Goal: Task Accomplishment & Management: Use online tool/utility

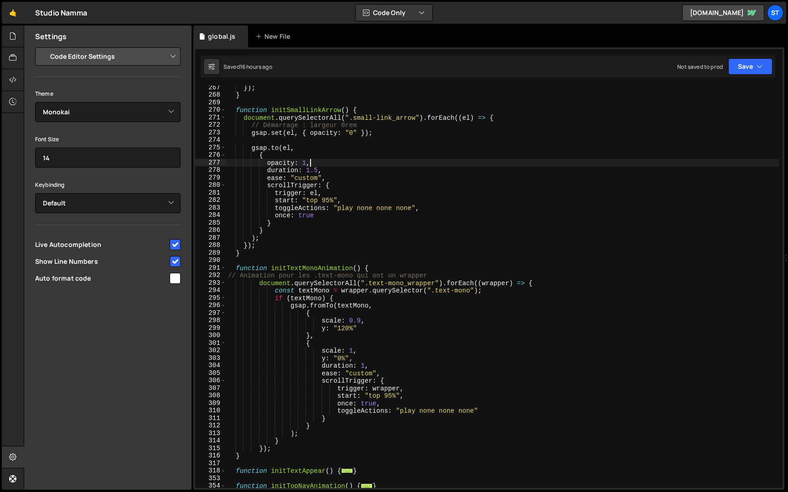
select select "editor"
select select "ace/theme/monokai"
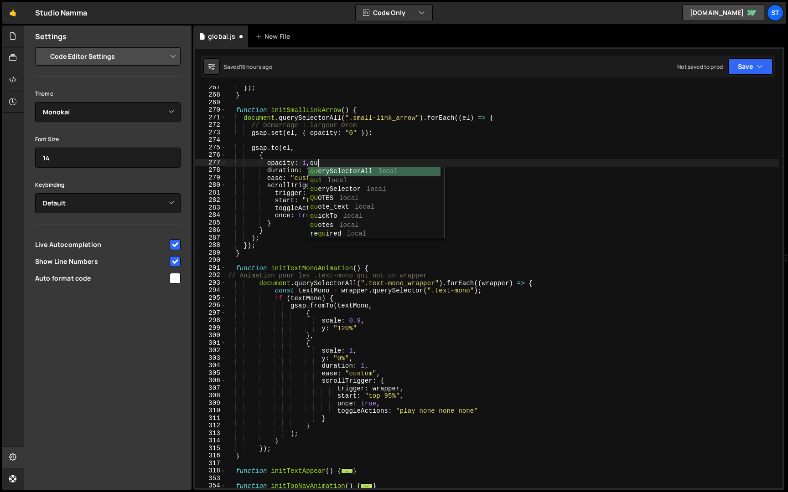
type textarea "opacity: 1,quo"
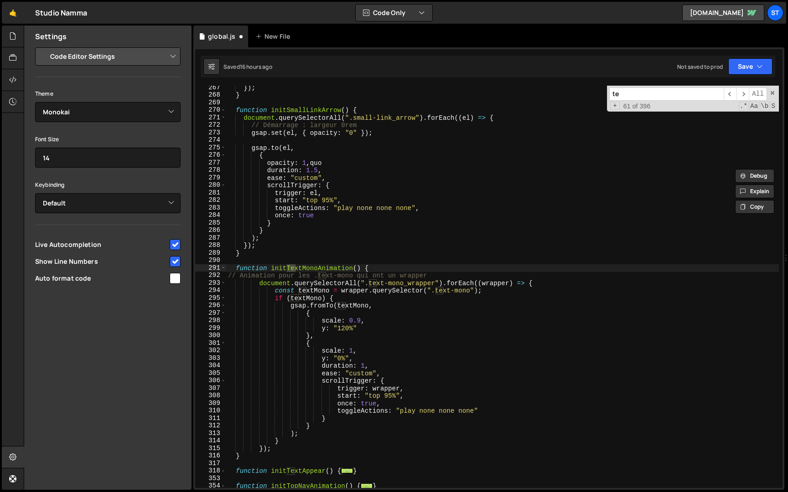
type input "t"
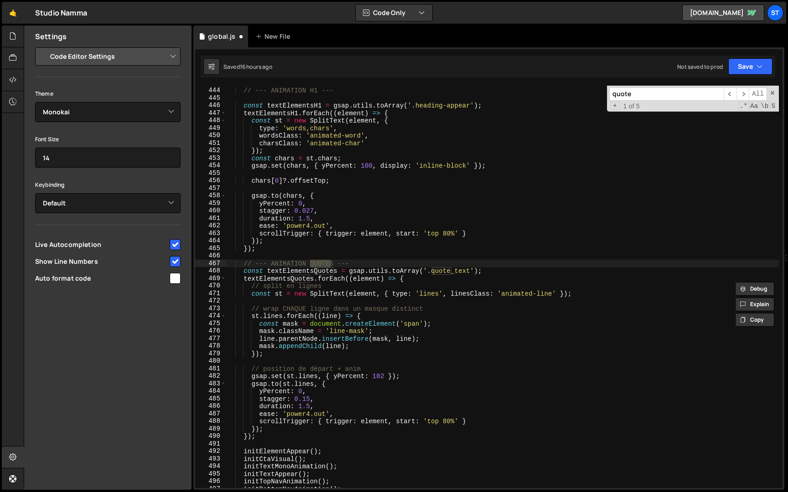
scroll to position [1452, 0]
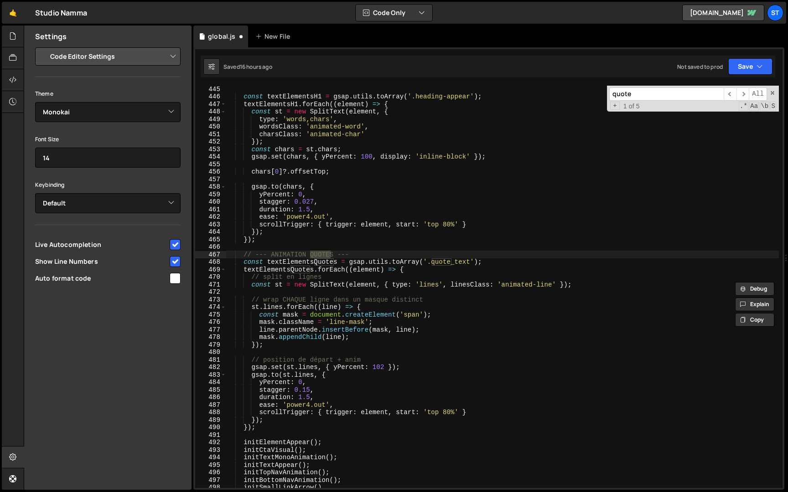
type input "quote"
click at [471, 263] on div "const textElementsH1 = gsap . utils . toArray ( '.heading-appear' ) ; textEleme…" at bounding box center [502, 294] width 553 height 418
type textarea "const textElementsQuotes = gsap.utils.toArray('.quote_text, line-appear');"
click at [772, 92] on span at bounding box center [772, 93] width 6 height 6
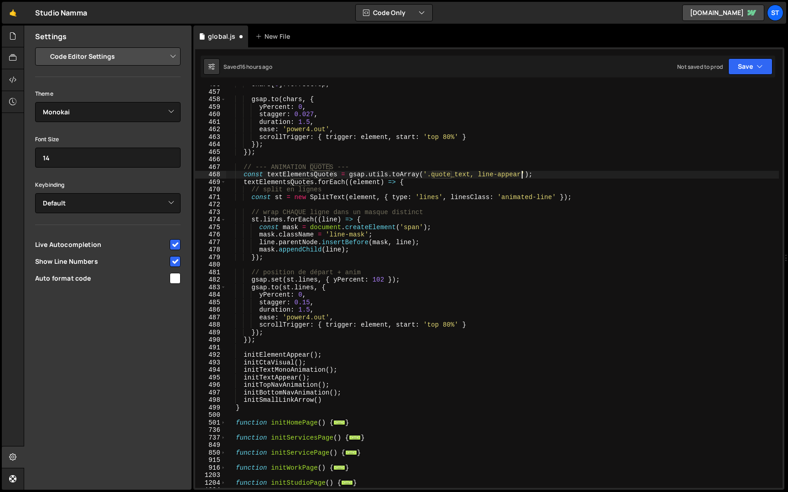
scroll to position [1540, 0]
click at [749, 65] on button "Save" at bounding box center [750, 66] width 44 height 16
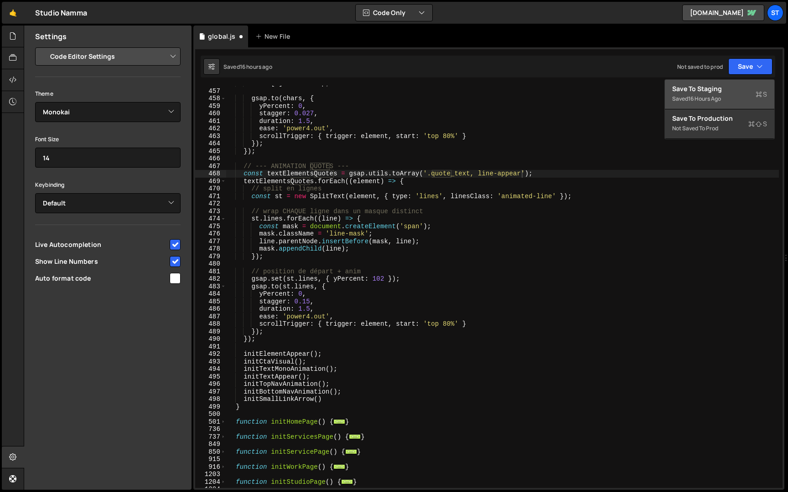
click at [725, 93] on div "Saved 16 hours ago" at bounding box center [719, 98] width 95 height 11
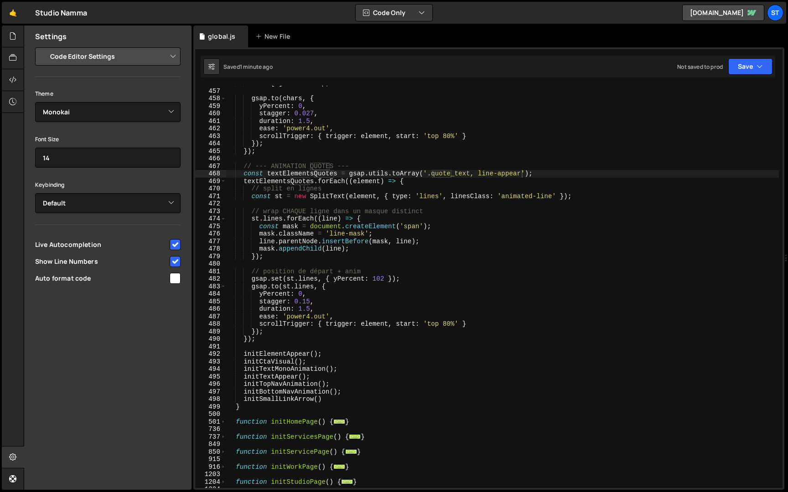
click at [389, 205] on div "chars [ 0 ] ?. offsetTop ; gsap . to ( chars , { yPercent : 0 , stagger : 0.027…" at bounding box center [502, 289] width 553 height 418
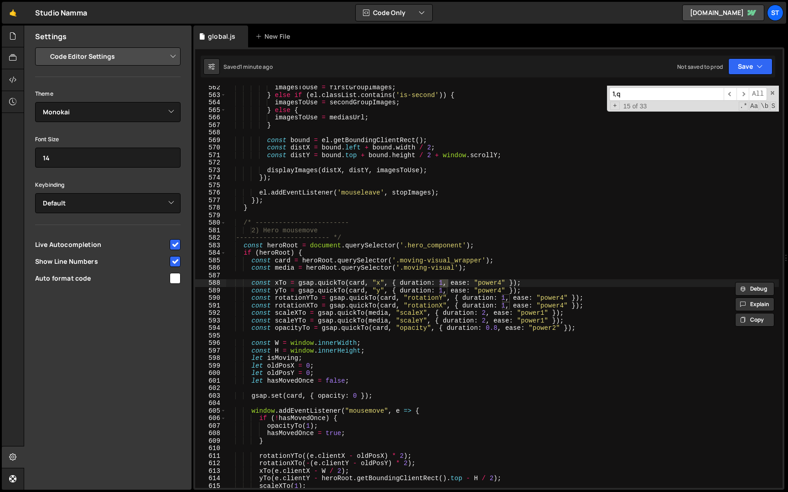
scroll to position [333, 0]
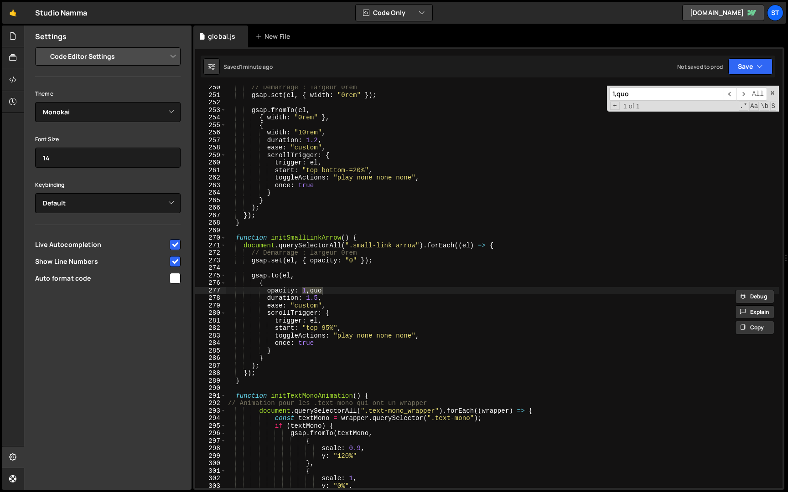
type input "1,quo"
click at [360, 295] on div "// Démarrage : largeur 0rem gsap . set ( el , { width : "0rem" }) ; gsap . from…" at bounding box center [502, 293] width 553 height 418
click at [356, 290] on div "// Démarrage : largeur 0rem gsap . set ( el , { width : "0rem" }) ; gsap . from…" at bounding box center [502, 293] width 553 height 418
type textarea "opacity: 1,"
click at [752, 67] on button "Save" at bounding box center [750, 66] width 44 height 16
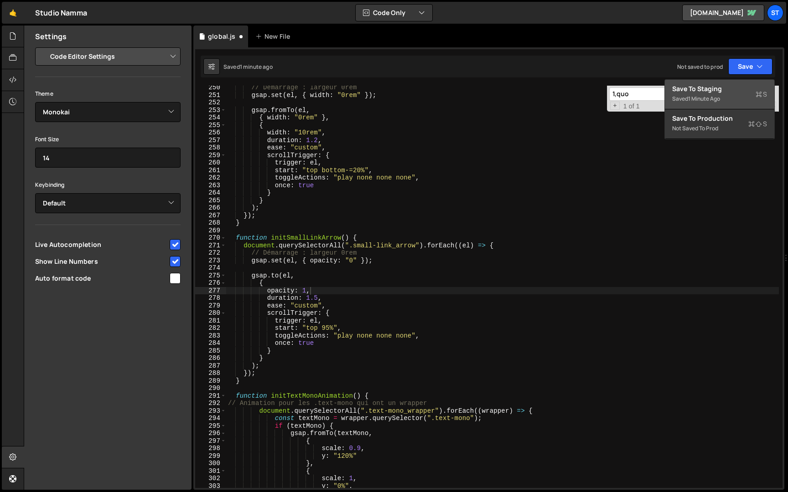
click at [721, 91] on div "Save to Staging S" at bounding box center [719, 88] width 95 height 9
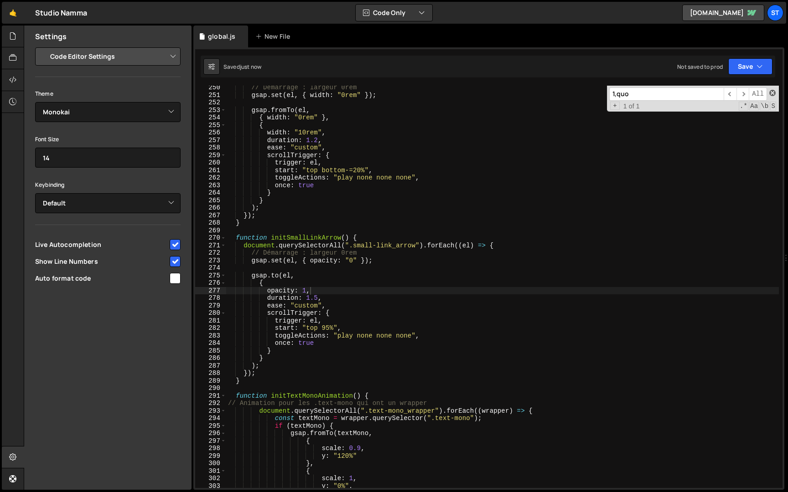
click at [772, 92] on span at bounding box center [772, 93] width 6 height 6
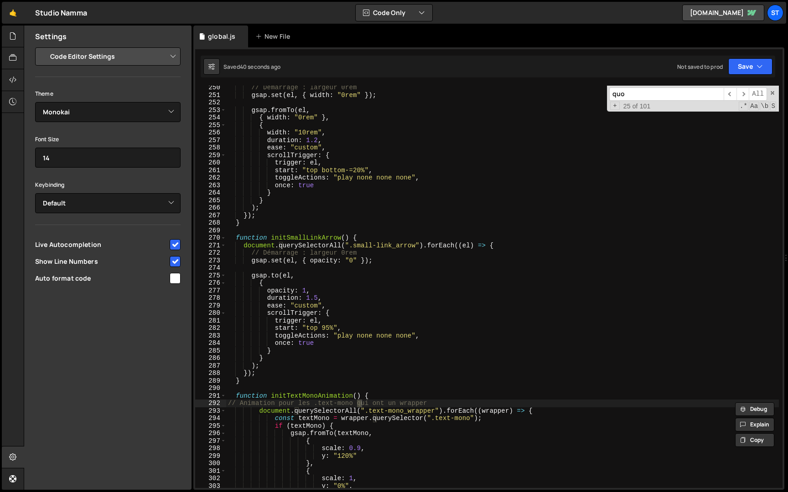
scroll to position [1423, 0]
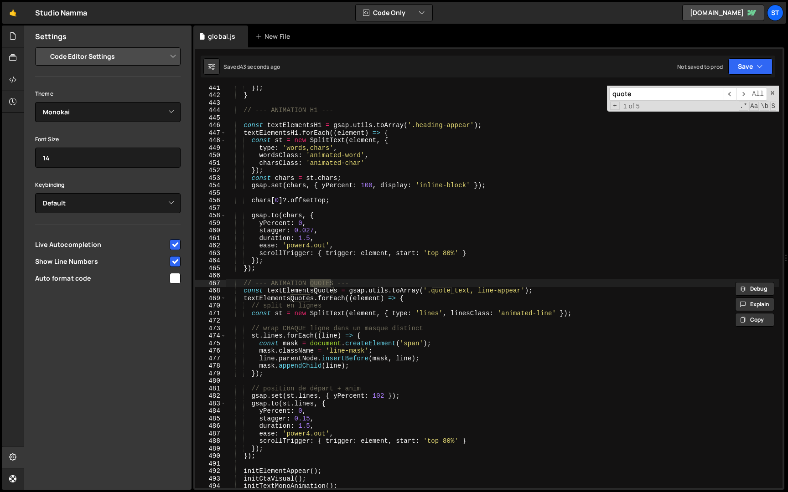
type input "quote"
click at [478, 290] on div "}) ; } // --- ANIMATION H1 --- const textElementsH1 = gsap . utils . toArray ( …" at bounding box center [502, 293] width 553 height 418
type textarea "const textElementsQuotes = gsap.utils.toArray('.quote_text, .line-appear');"
click at [755, 62] on button "Save" at bounding box center [750, 66] width 44 height 16
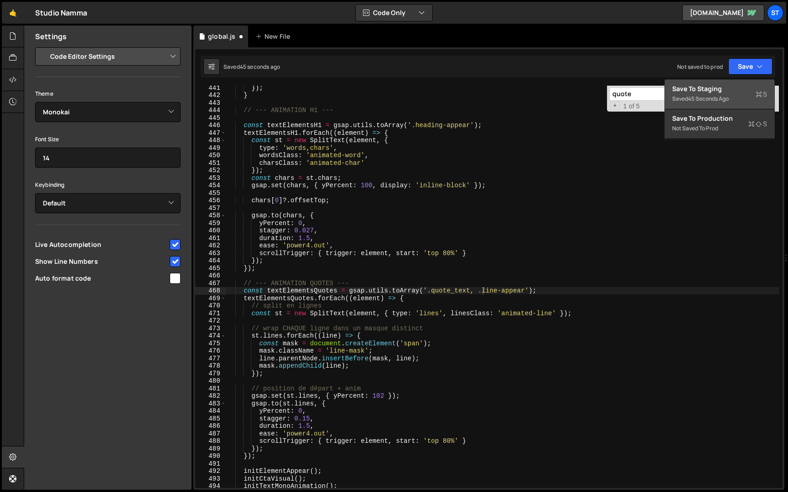
click at [730, 89] on div "Save to Staging S" at bounding box center [719, 88] width 95 height 9
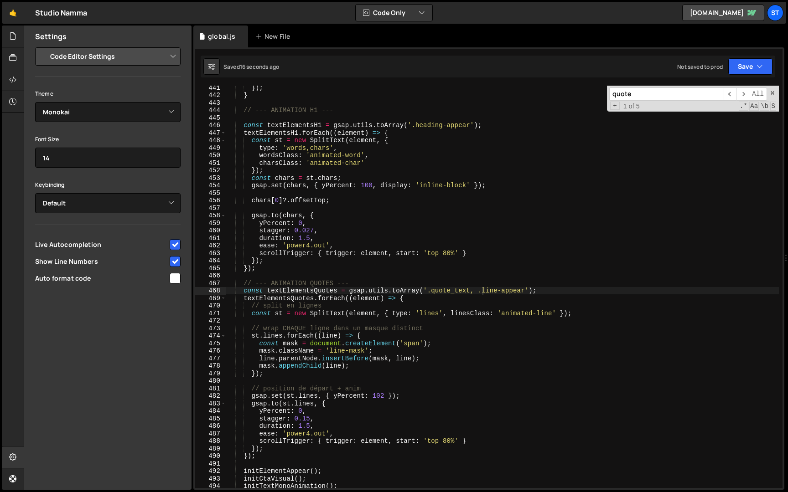
click at [661, 96] on input "quote" at bounding box center [666, 94] width 114 height 13
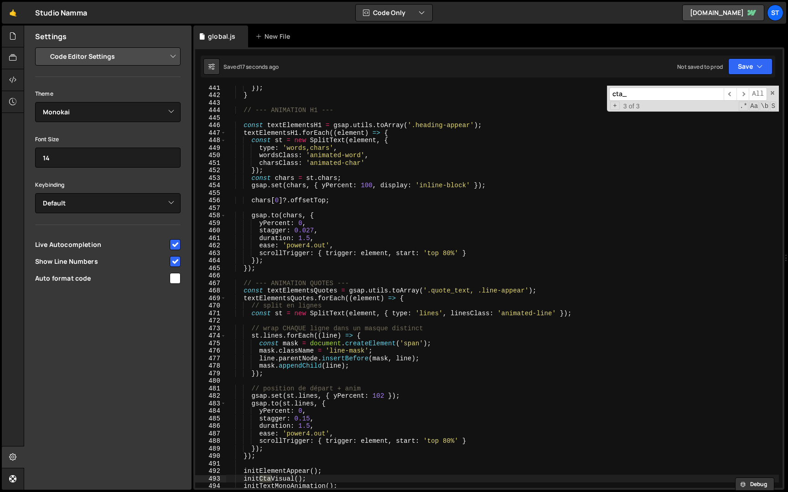
scroll to position [122, 0]
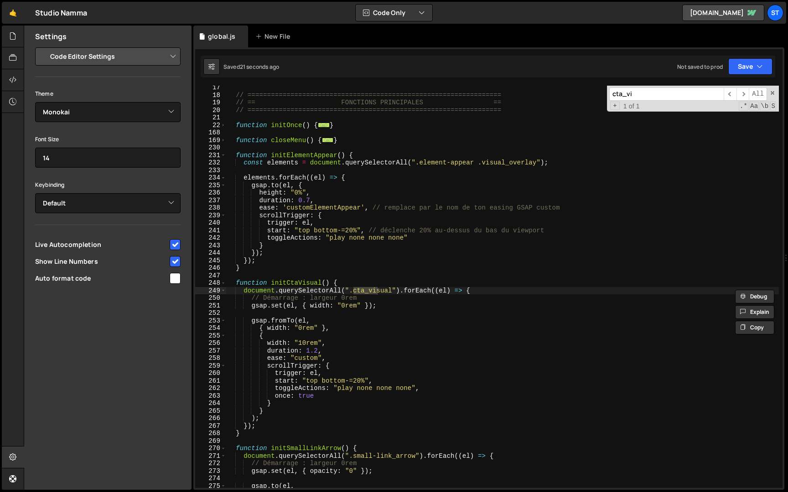
type input "cta_vi"
type textarea "duration: 1.2,"
click at [329, 352] on div "// ================================================================= // == FONC…" at bounding box center [502, 293] width 553 height 418
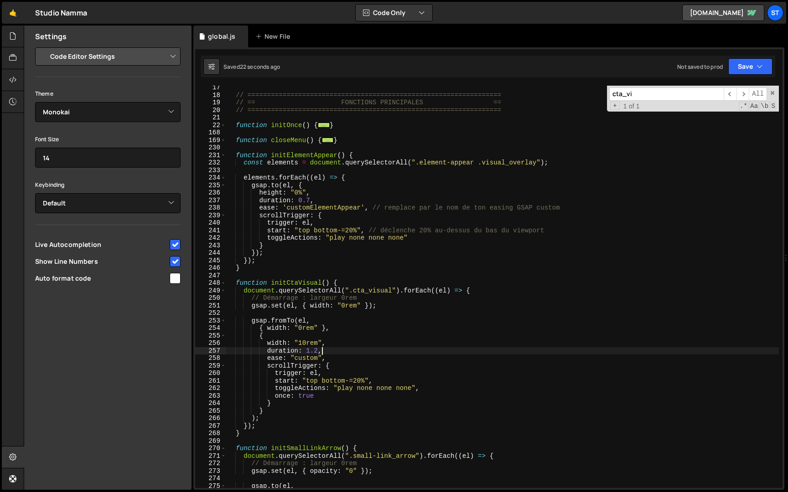
click at [330, 350] on div "// ================================================================= // == FONC…" at bounding box center [502, 293] width 553 height 418
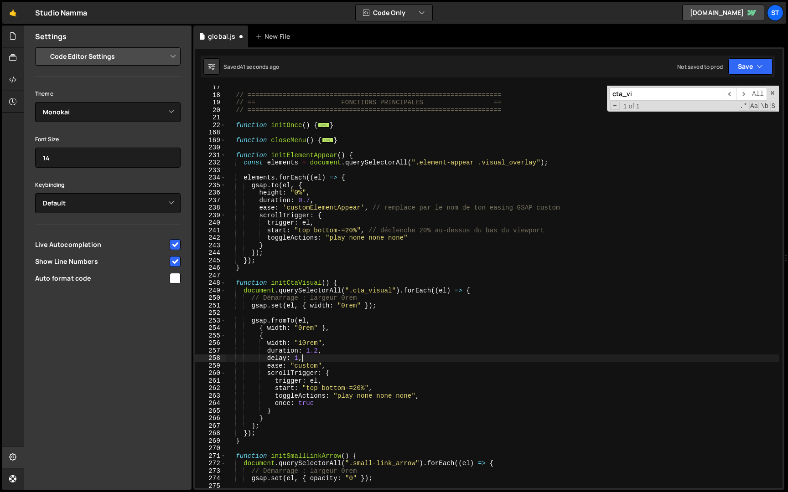
scroll to position [0, 5]
click at [757, 64] on icon "button" at bounding box center [759, 66] width 6 height 9
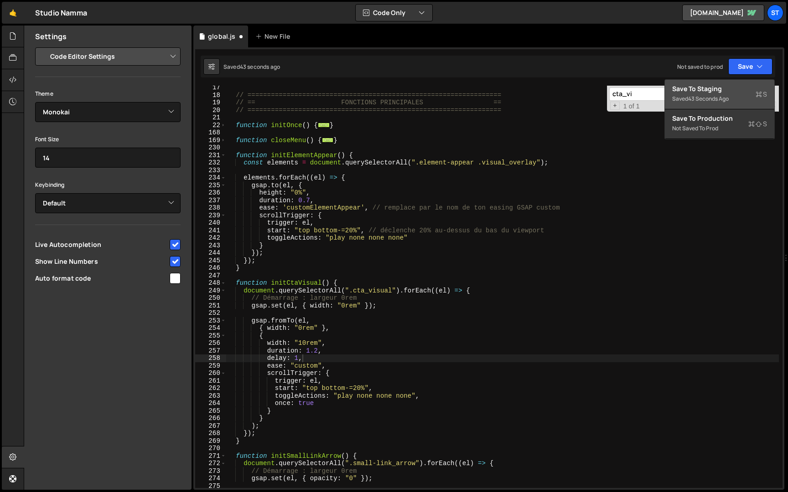
click at [709, 89] on div "Save to Staging S" at bounding box center [719, 88] width 95 height 9
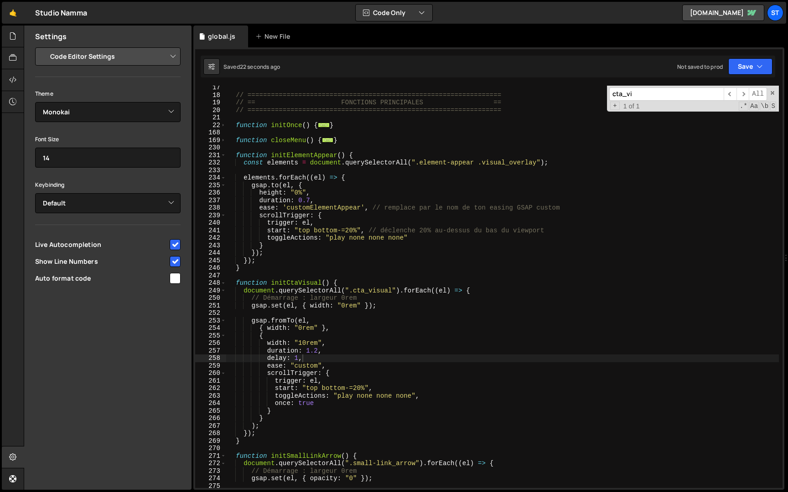
click at [299, 358] on div "// ================================================================= // == FONC…" at bounding box center [502, 293] width 553 height 418
click at [751, 65] on button "Save" at bounding box center [750, 66] width 44 height 16
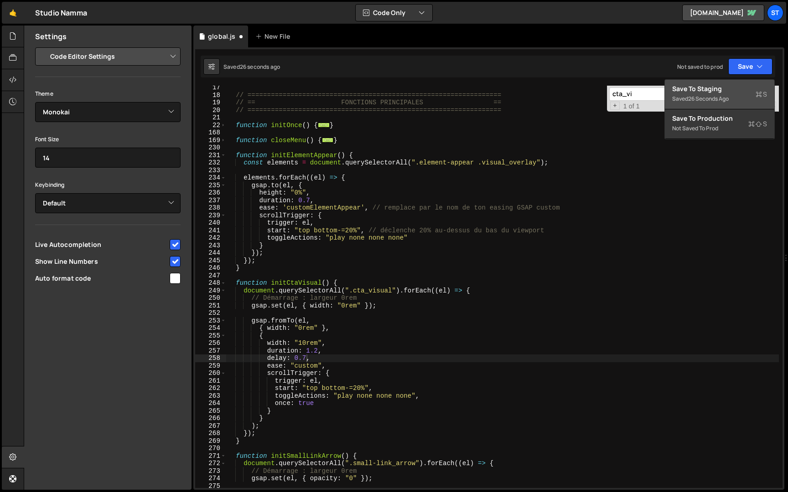
click at [722, 101] on div "26 seconds ago" at bounding box center [708, 99] width 41 height 8
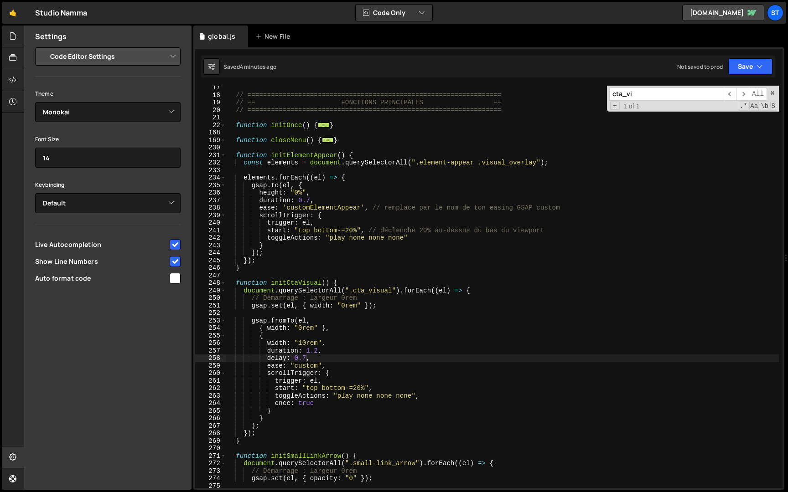
type textarea "start: "top bottom-=20%","
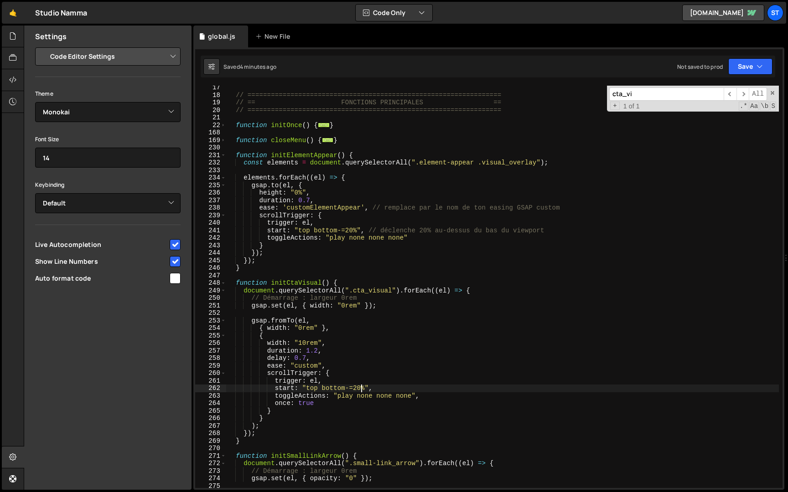
click at [361, 389] on div "// ================================================================= // == FONC…" at bounding box center [502, 293] width 553 height 418
click at [639, 92] on input "cta_vi" at bounding box center [666, 94] width 114 height 13
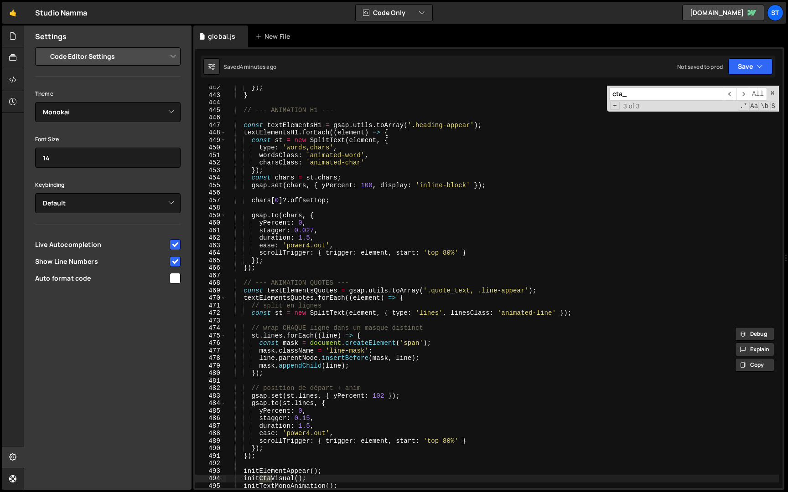
scroll to position [122, 0]
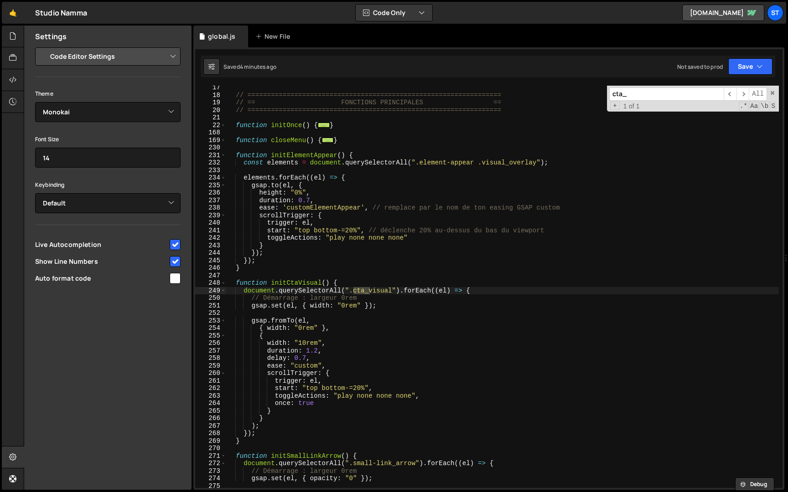
type input "cta_"
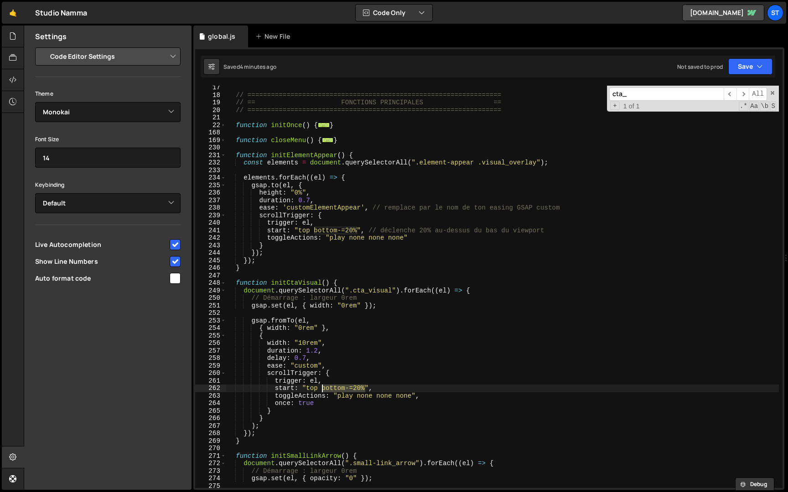
drag, startPoint x: 364, startPoint y: 389, endPoint x: 322, endPoint y: 388, distance: 42.0
click at [322, 388] on div "// ================================================================= // == FONC…" at bounding box center [502, 293] width 553 height 418
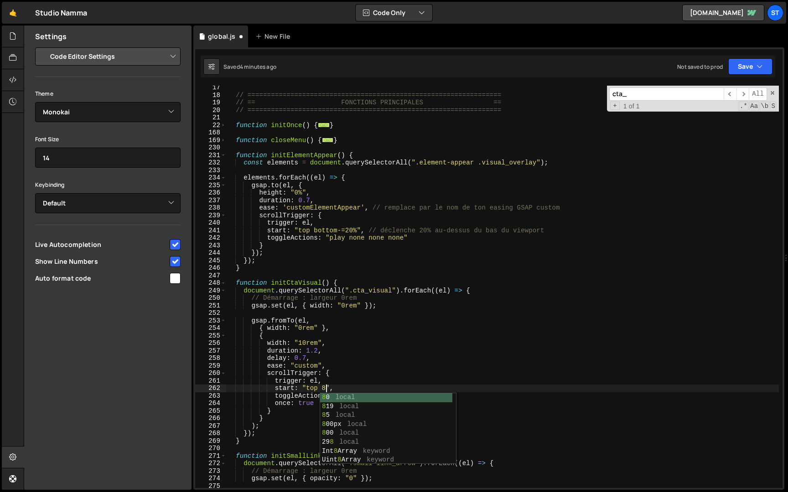
scroll to position [0, 7]
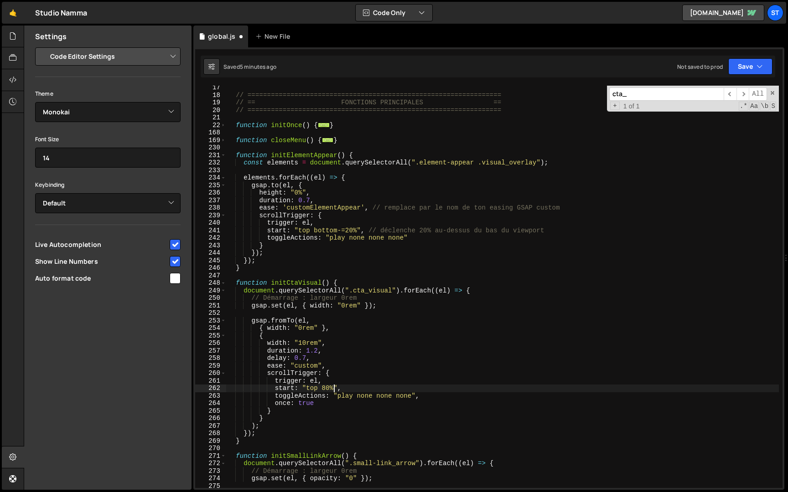
click at [445, 376] on div "// ================================================================= // == FONC…" at bounding box center [502, 293] width 553 height 418
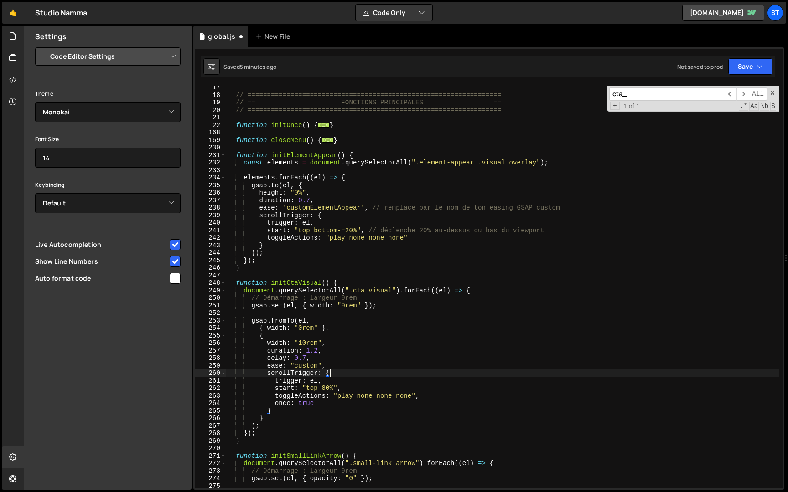
scroll to position [0, 6]
click at [759, 66] on icon "button" at bounding box center [759, 66] width 6 height 9
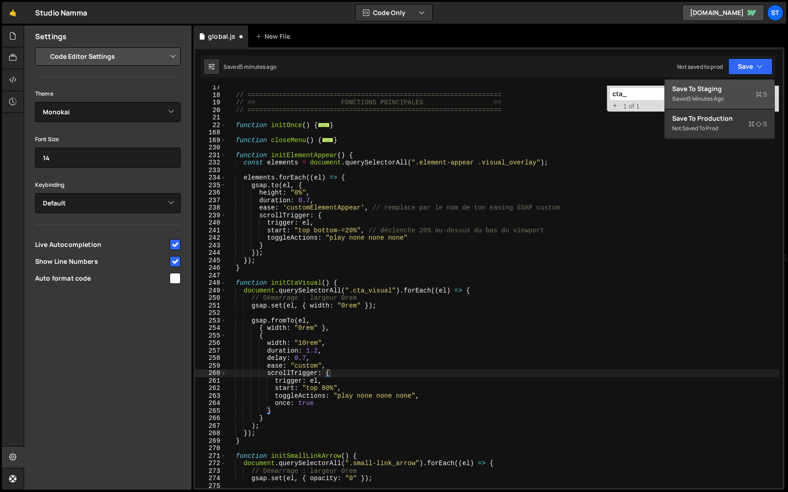
click at [732, 94] on div "Saved 5 minutes ago" at bounding box center [719, 98] width 95 height 11
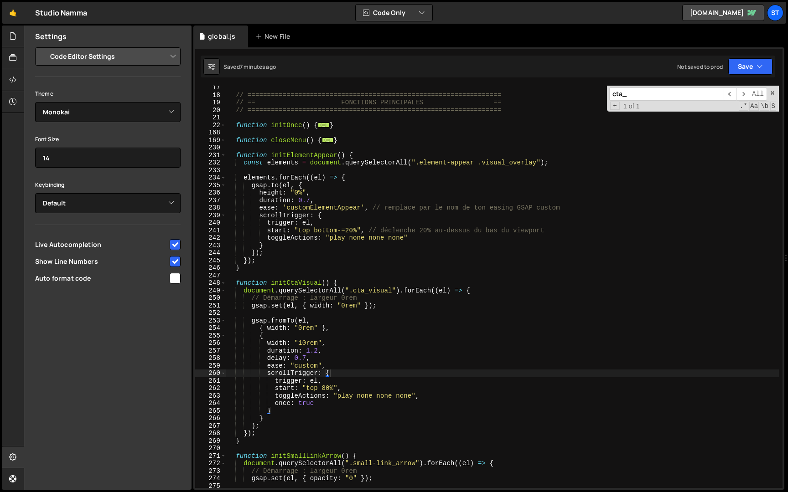
scroll to position [0, 0]
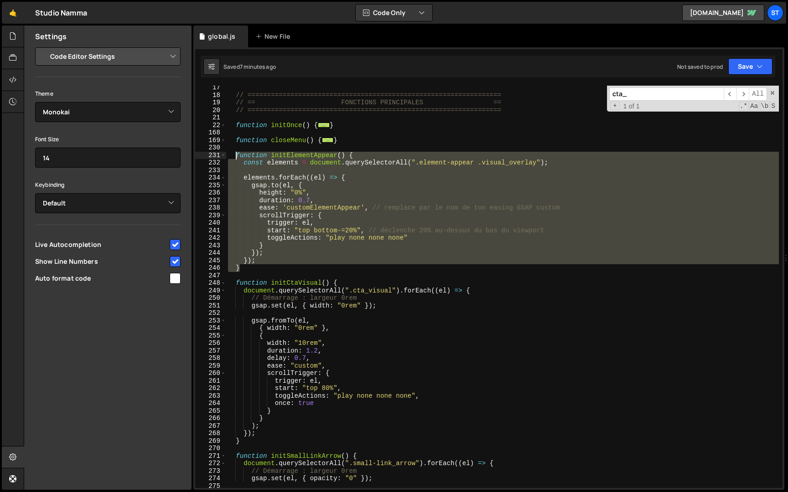
drag, startPoint x: 250, startPoint y: 267, endPoint x: 236, endPoint y: 153, distance: 114.8
click at [236, 153] on div "// ================================================================= // == FONC…" at bounding box center [502, 293] width 553 height 418
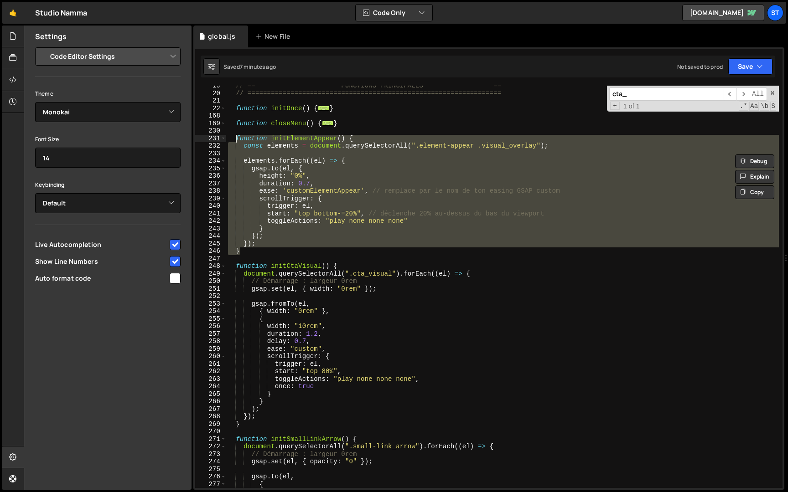
scroll to position [139, 0]
click at [255, 253] on div "// == FONCTIONS PRINCIPALES == // =============================================…" at bounding box center [502, 287] width 553 height 403
type textarea "}"
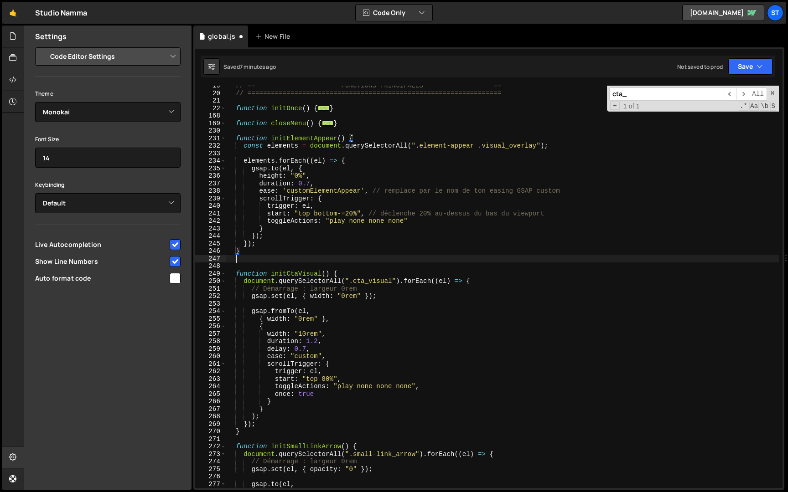
scroll to position [0, 0]
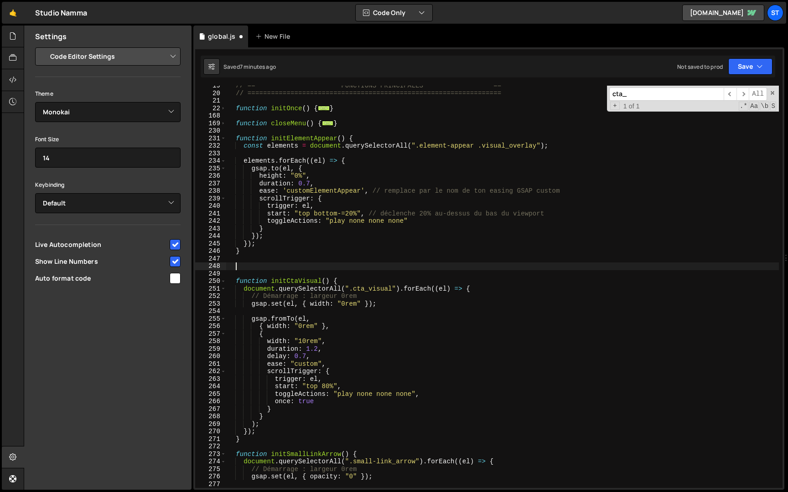
paste textarea "}"
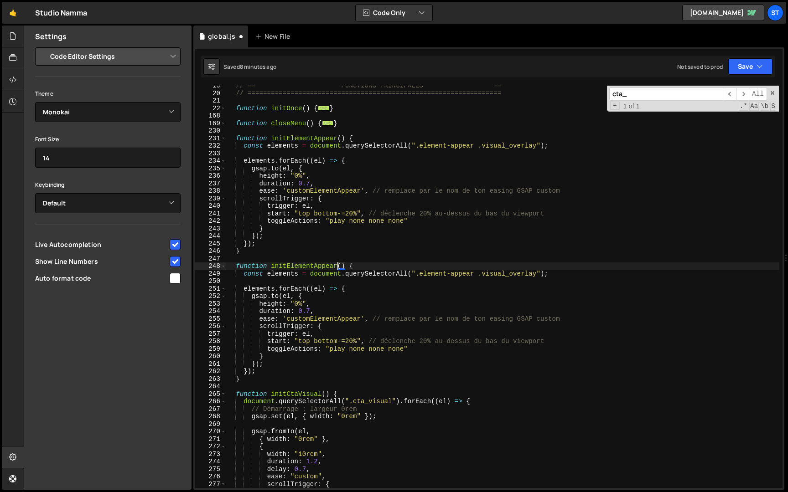
click at [337, 265] on div "// == FONCTIONS PRINCIPALES == // =============================================…" at bounding box center [502, 291] width 553 height 418
drag, startPoint x: 312, startPoint y: 266, endPoint x: 286, endPoint y: 265, distance: 26.0
click at [286, 265] on div "// == FONCTIONS PRINCIPALES == // =============================================…" at bounding box center [502, 291] width 553 height 418
drag, startPoint x: 537, startPoint y: 273, endPoint x: 421, endPoint y: 273, distance: 115.8
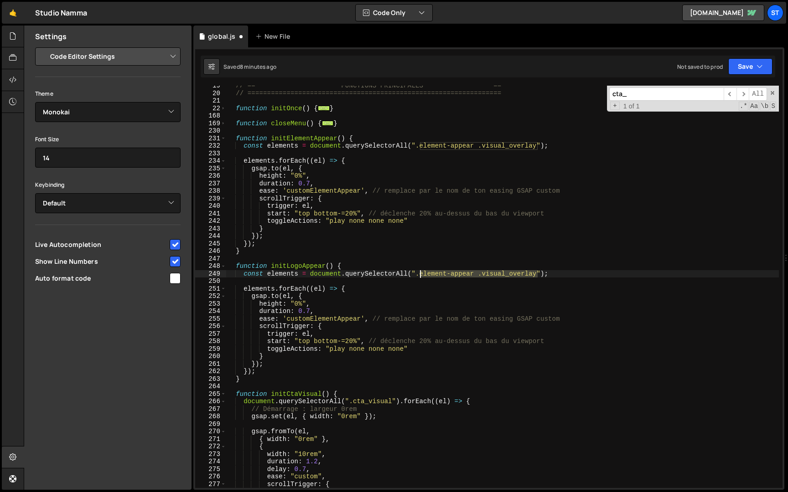
click at [421, 273] on div "// == FONCTIONS PRINCIPALES == // =============================================…" at bounding box center [502, 291] width 553 height 418
drag, startPoint x: 281, startPoint y: 305, endPoint x: 259, endPoint y: 304, distance: 21.9
click at [259, 304] on div "// == FONCTIONS PRINCIPALES == // =============================================…" at bounding box center [502, 291] width 553 height 418
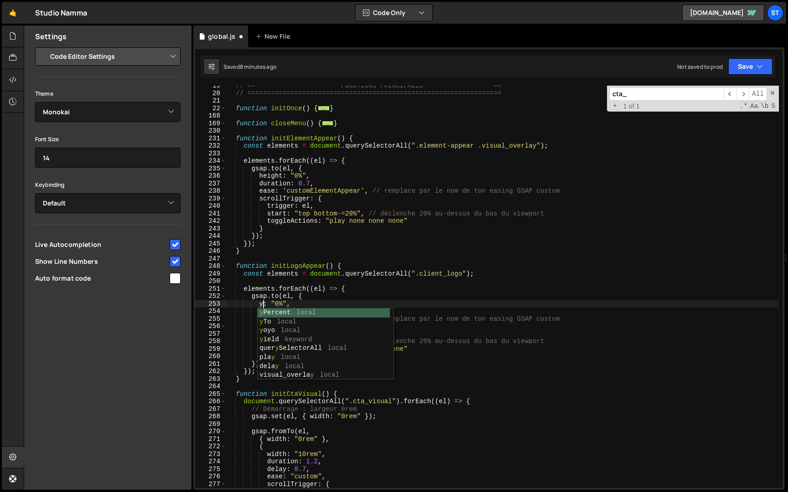
scroll to position [0, 3]
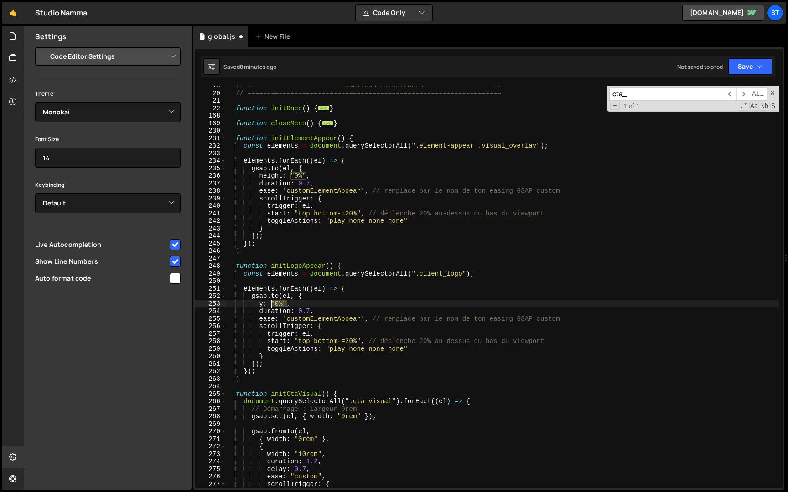
drag, startPoint x: 286, startPoint y: 304, endPoint x: 272, endPoint y: 304, distance: 14.1
click at [272, 304] on div "// == FONCTIONS PRINCIPALES == // =============================================…" at bounding box center [502, 291] width 553 height 418
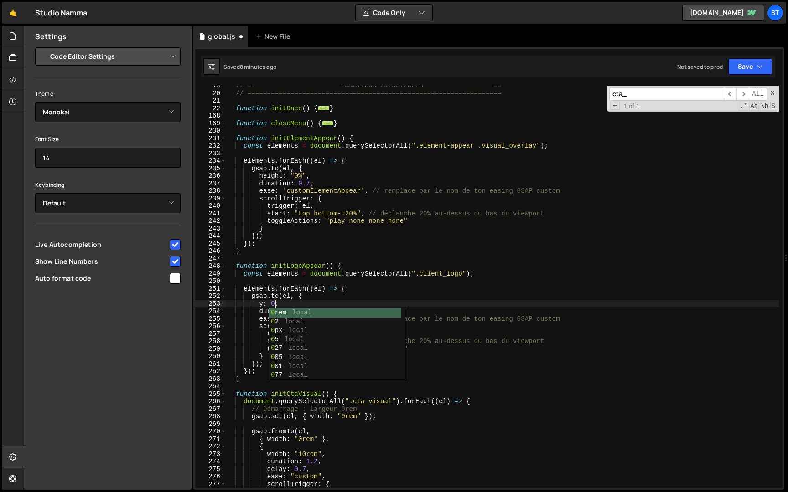
click at [298, 297] on div "// == FONCTIONS PRINCIPALES == // =============================================…" at bounding box center [502, 291] width 553 height 418
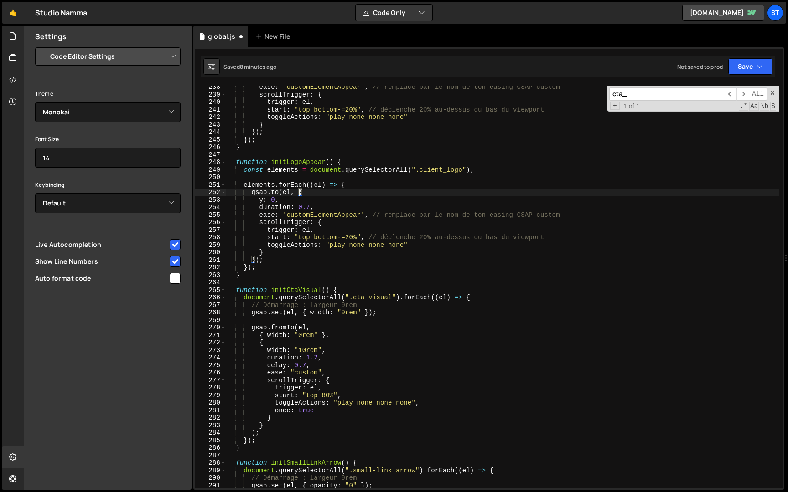
scroll to position [239, 0]
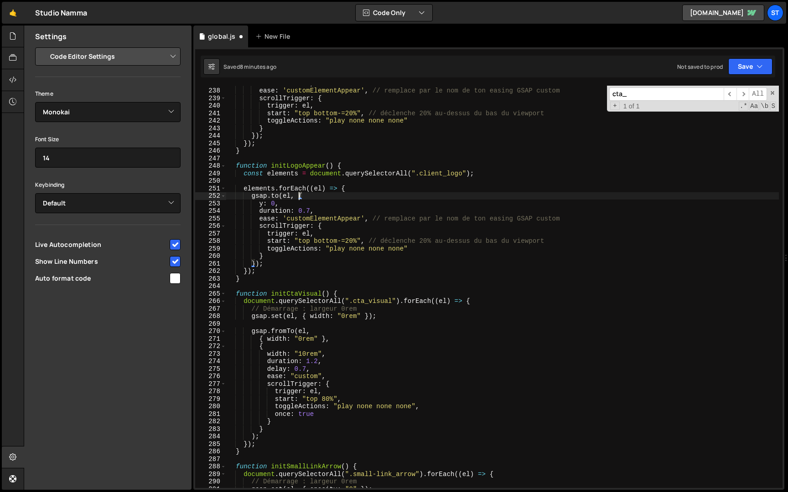
click at [272, 205] on div "duration : 0.7 , ease : 'customElementAppear' , // remplace par le nom de ton e…" at bounding box center [502, 288] width 553 height 418
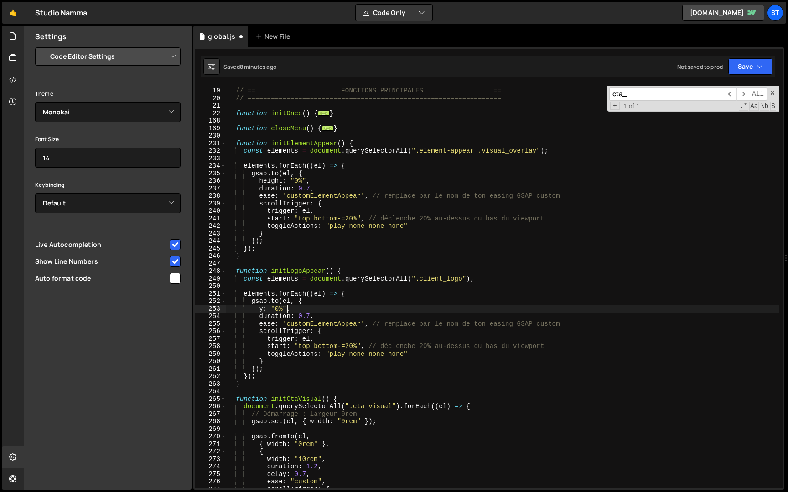
scroll to position [130, 0]
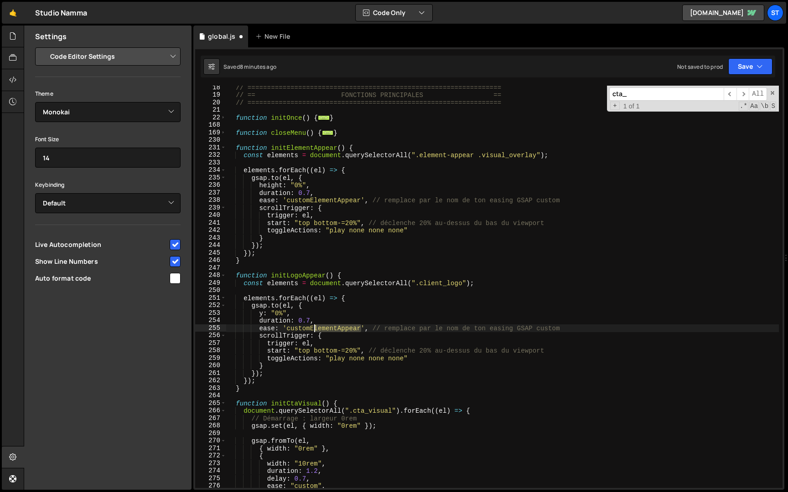
drag, startPoint x: 359, startPoint y: 330, endPoint x: 311, endPoint y: 330, distance: 48.3
click at [311, 330] on div "// ================================================================= // == FONC…" at bounding box center [502, 293] width 553 height 418
click at [353, 352] on div "// ================================================================= // == FONC…" at bounding box center [502, 293] width 553 height 418
click at [765, 66] on button "Save" at bounding box center [750, 66] width 44 height 16
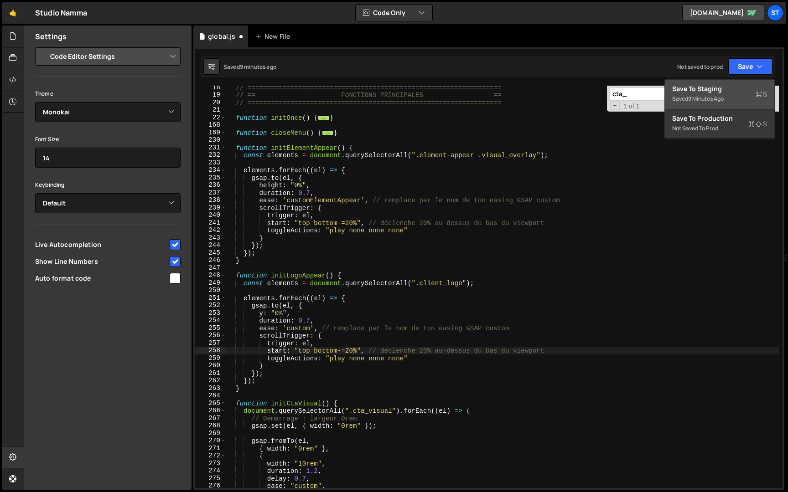
click at [723, 97] on div "9 minutes ago" at bounding box center [706, 99] width 36 height 8
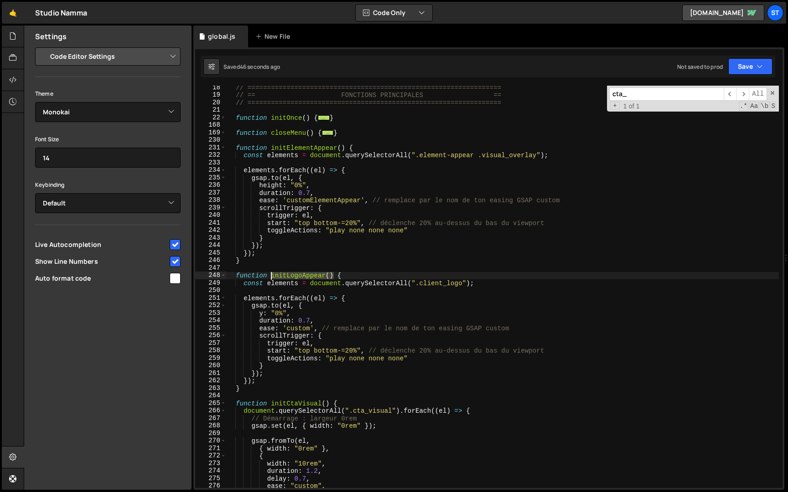
drag, startPoint x: 334, startPoint y: 277, endPoint x: 270, endPoint y: 279, distance: 63.8
click at [270, 279] on div "// ================================================================= // == FONC…" at bounding box center [502, 293] width 553 height 418
click at [223, 275] on span at bounding box center [223, 276] width 5 height 8
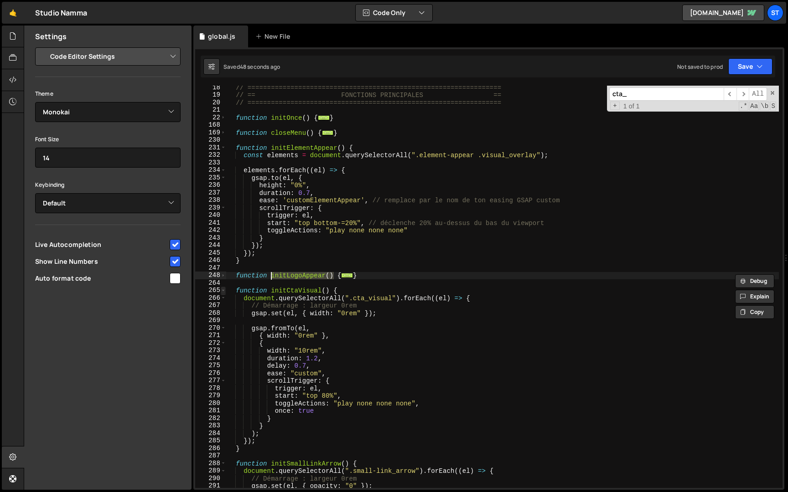
click at [223, 288] on span at bounding box center [223, 291] width 5 height 8
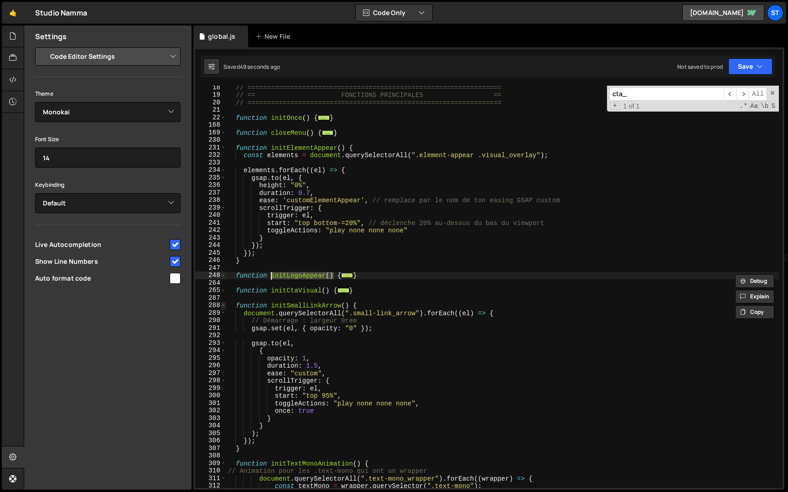
click at [223, 307] on span at bounding box center [223, 306] width 5 height 8
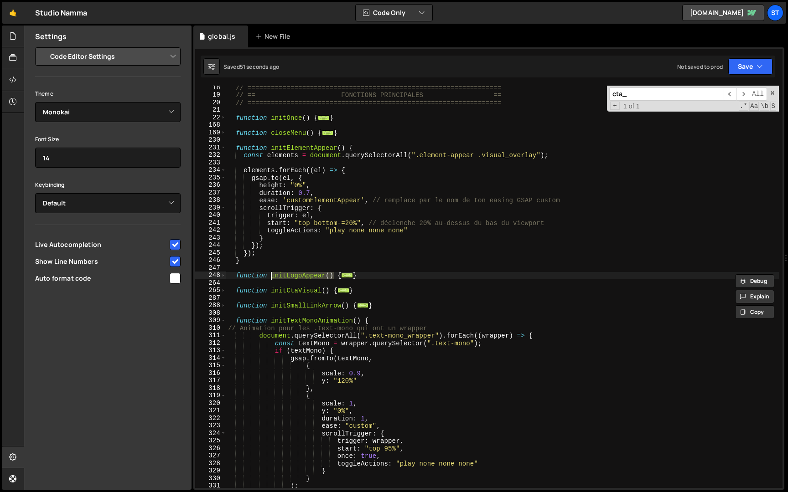
click at [226, 322] on div "309" at bounding box center [210, 321] width 31 height 8
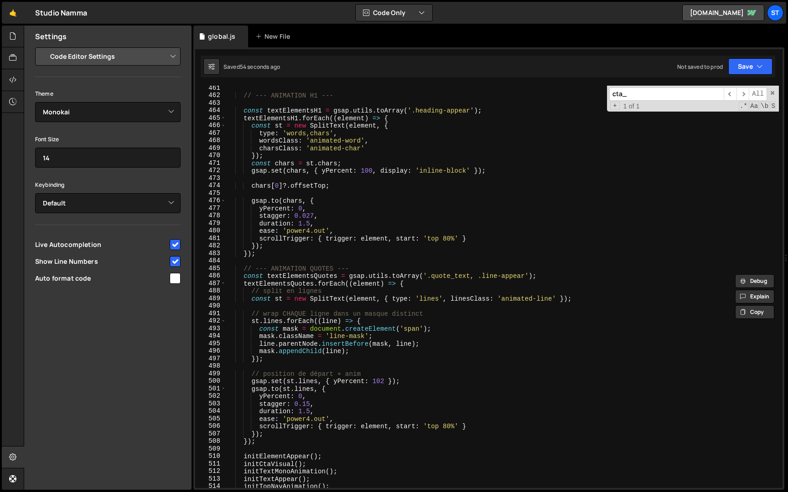
scroll to position [1123, 0]
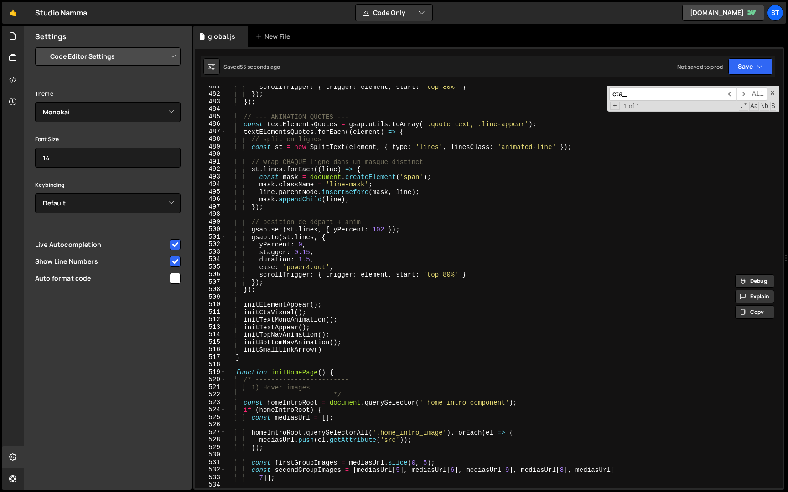
click at [340, 351] on div "scrollTrigger : { trigger : element , start : 'top 80%' } }) ; }) ; // --- ANIM…" at bounding box center [502, 292] width 553 height 418
type textarea "initSmallLinkArrow()"
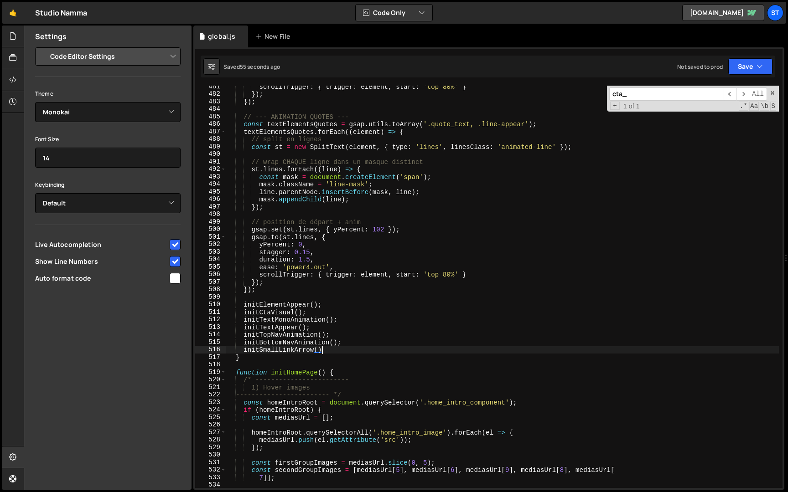
scroll to position [0, 0]
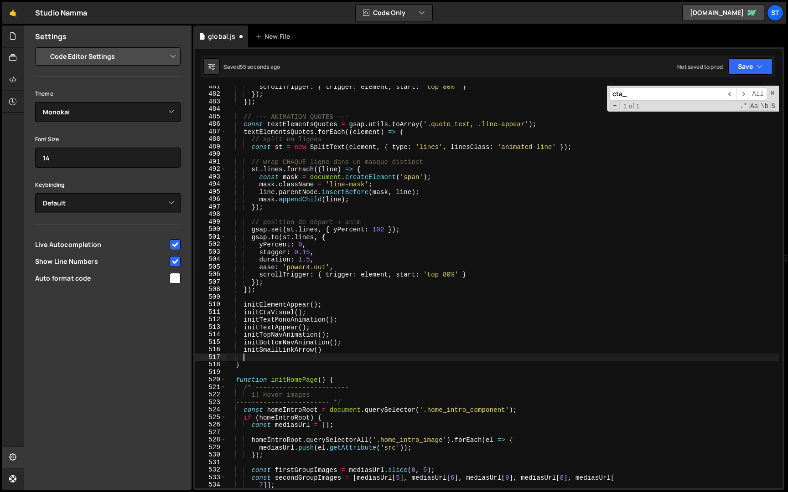
paste textarea "initLogoAppear()"
click at [332, 349] on div "scrollTrigger : { trigger : element , start : 'top 80%' } }) ; }) ; // --- ANIM…" at bounding box center [502, 292] width 553 height 418
click at [772, 91] on span at bounding box center [772, 93] width 6 height 6
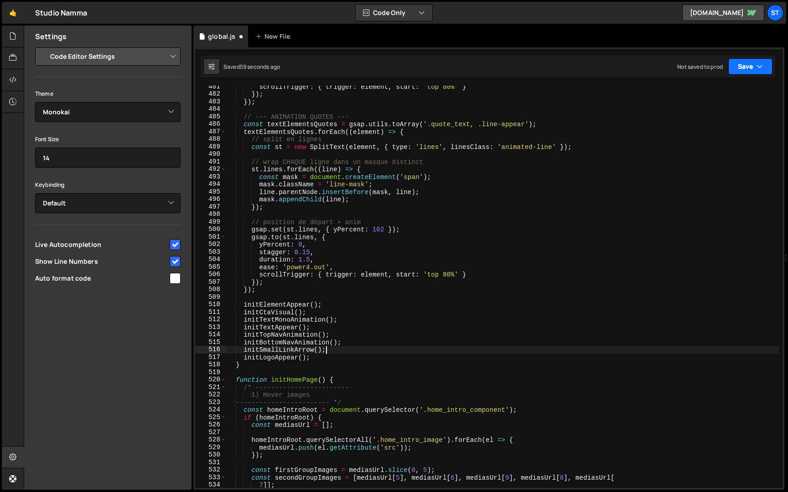
click at [754, 71] on button "Save" at bounding box center [750, 66] width 44 height 16
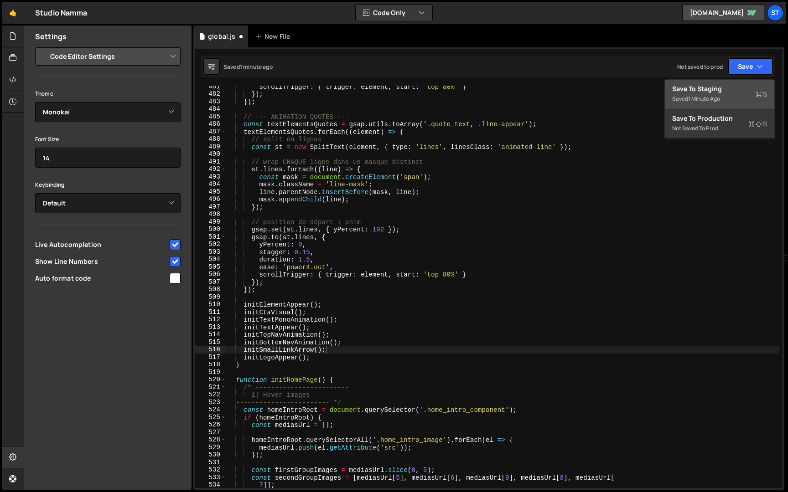
click at [737, 96] on div "Saved 1 minute ago" at bounding box center [719, 98] width 95 height 11
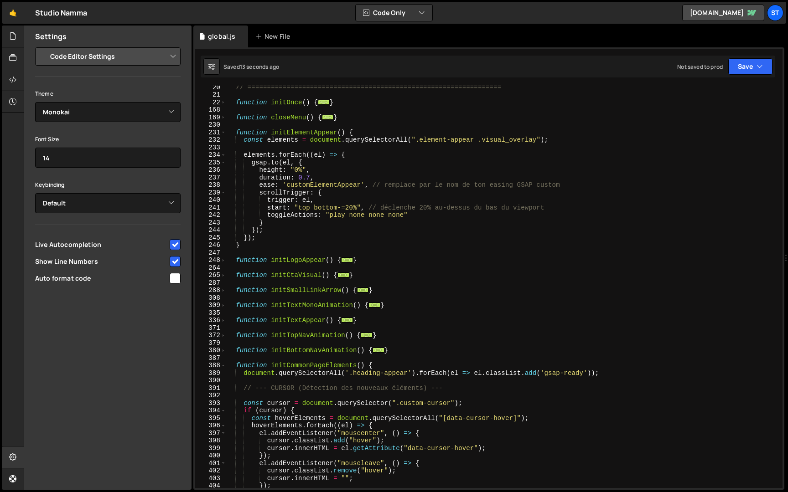
scroll to position [141, 0]
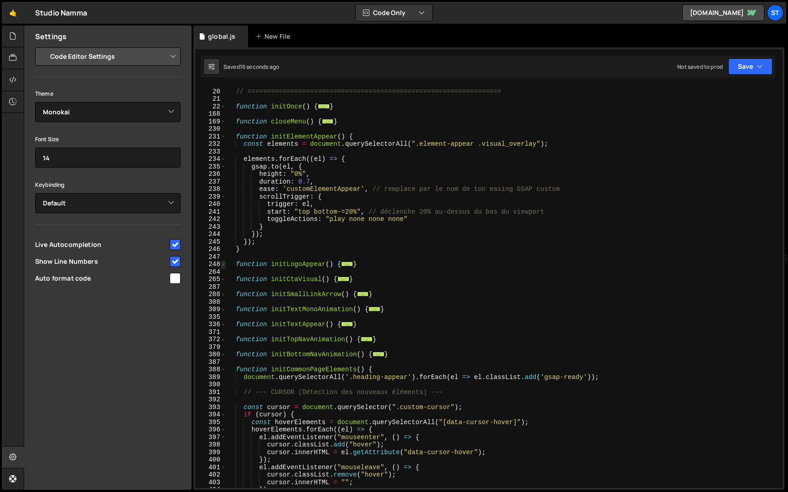
click at [222, 264] on span at bounding box center [223, 265] width 5 height 8
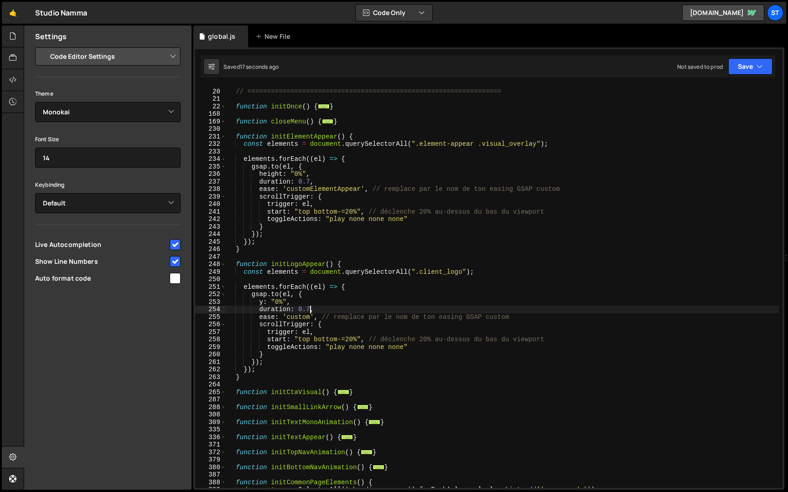
click at [310, 310] on div "// == FONCTIONS PRINCIPALES == // =============================================…" at bounding box center [502, 289] width 553 height 418
click at [751, 71] on button "Save" at bounding box center [750, 66] width 44 height 16
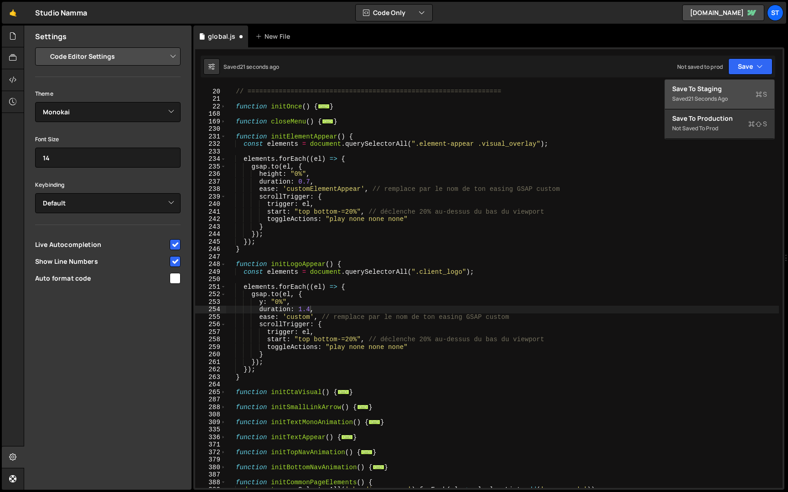
click at [738, 91] on div "Save to Staging S" at bounding box center [719, 88] width 95 height 9
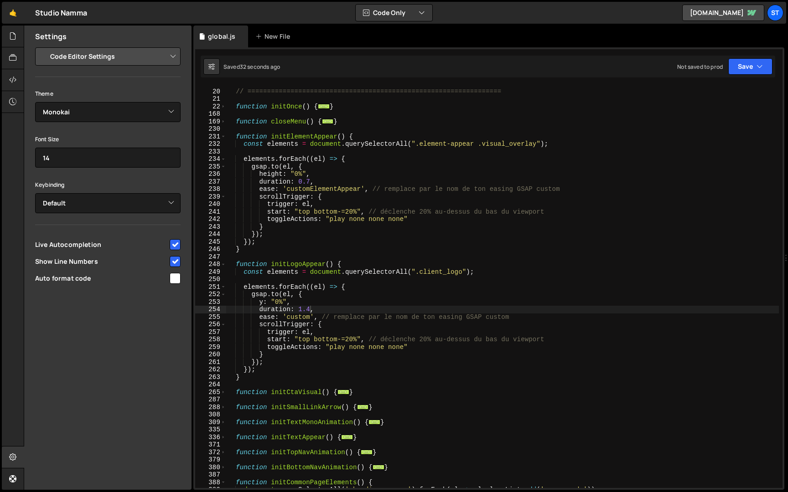
click at [310, 308] on div "// == FONCTIONS PRINCIPALES == // =============================================…" at bounding box center [502, 289] width 553 height 418
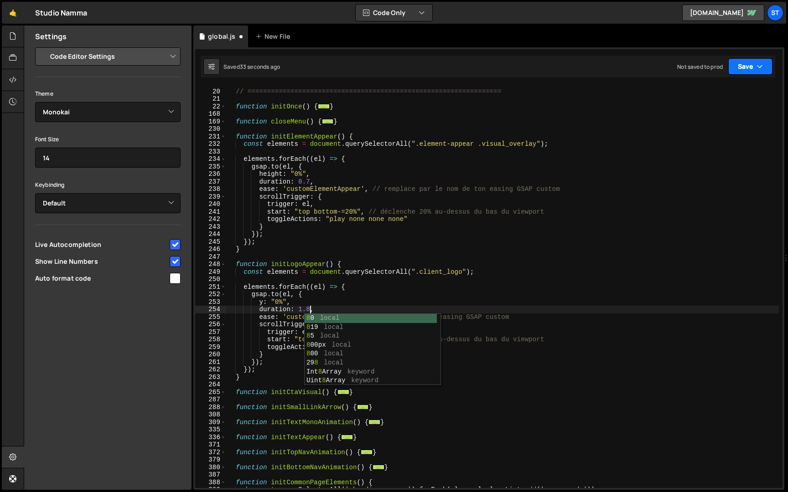
click at [753, 62] on button "Save" at bounding box center [750, 66] width 44 height 16
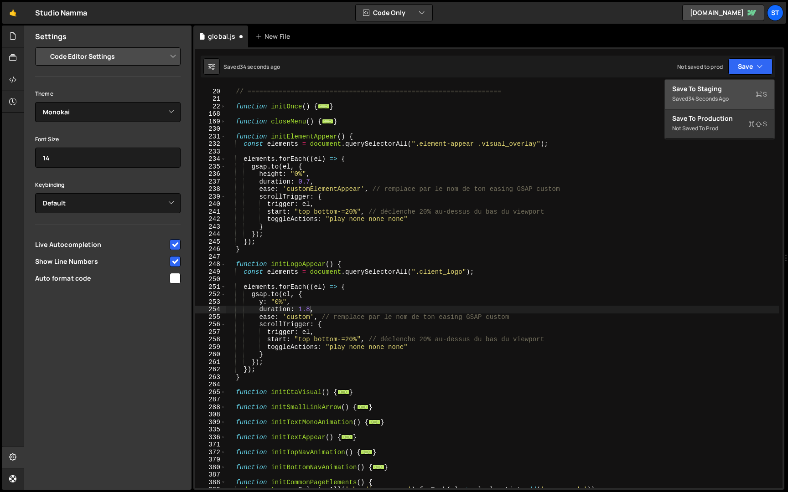
click at [734, 89] on div "Save to Staging S" at bounding box center [719, 88] width 95 height 9
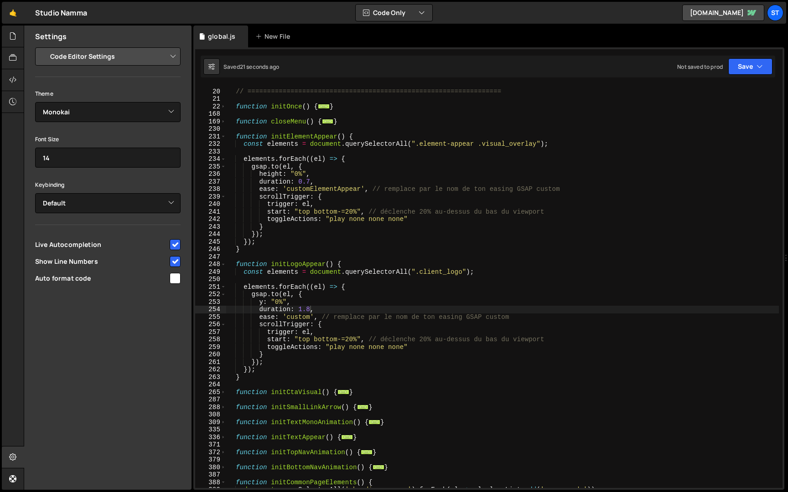
scroll to position [0, 0]
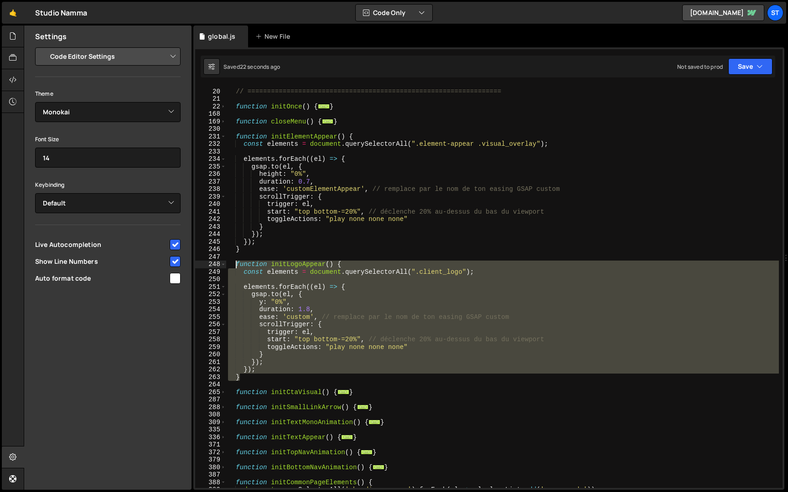
drag, startPoint x: 249, startPoint y: 376, endPoint x: 234, endPoint y: 265, distance: 112.3
click at [234, 265] on div "// == FONCTIONS PRINCIPALES == // =============================================…" at bounding box center [502, 289] width 553 height 418
click at [321, 310] on div "// == FONCTIONS PRINCIPALES == // =============================================…" at bounding box center [502, 287] width 553 height 403
type textarea "duration: 1.8,"
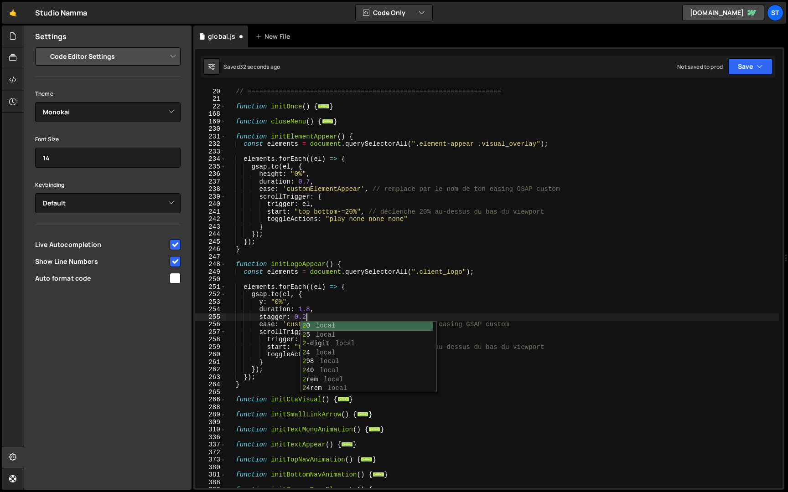
scroll to position [0, 5]
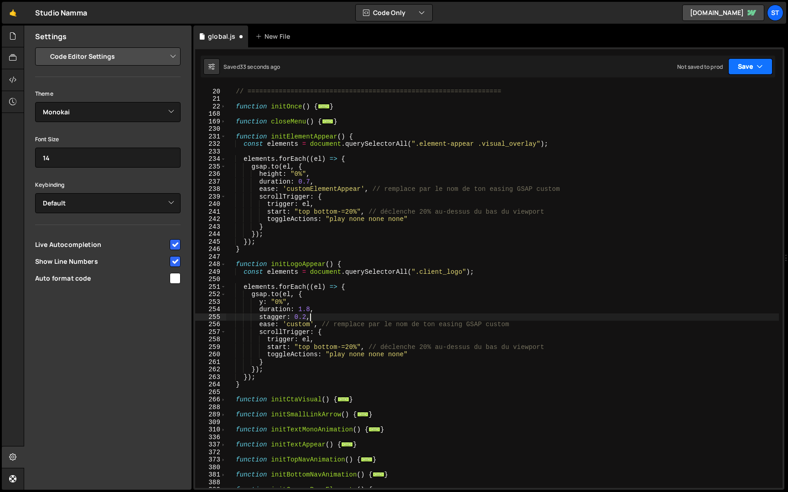
click at [755, 63] on button "Save" at bounding box center [750, 66] width 44 height 16
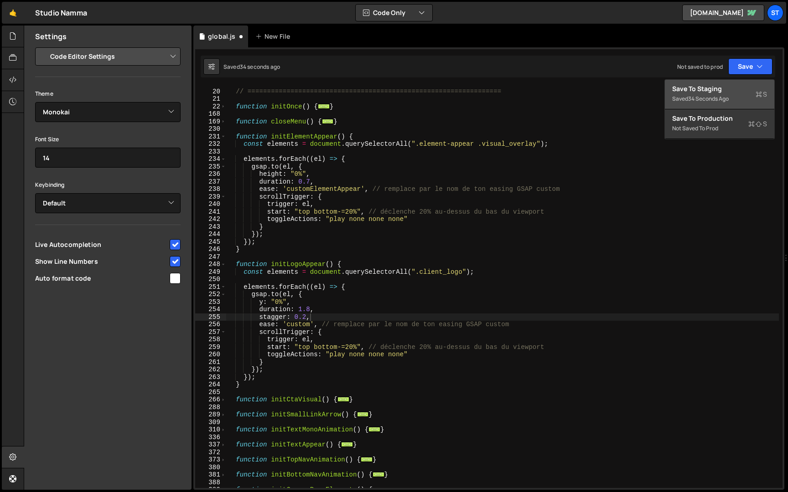
click at [734, 91] on div "Save to Staging S" at bounding box center [719, 88] width 95 height 9
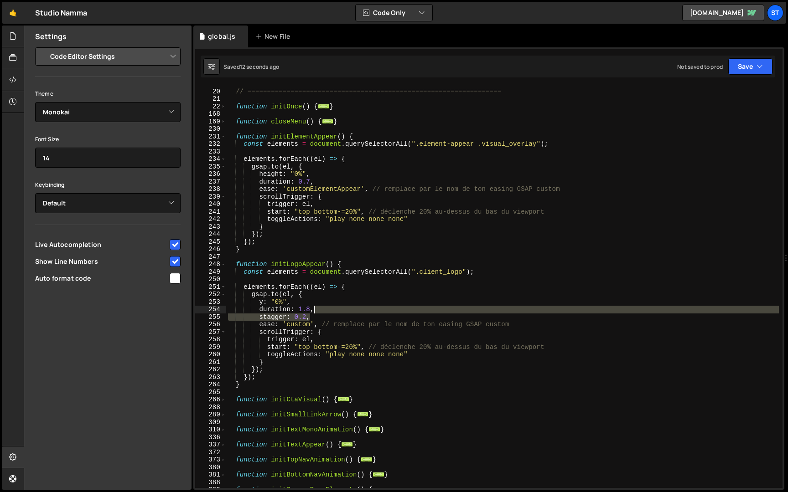
drag, startPoint x: 322, startPoint y: 315, endPoint x: 322, endPoint y: 310, distance: 5.0
click at [322, 310] on div "// == FONCTIONS PRINCIPALES == // =============================================…" at bounding box center [502, 289] width 553 height 418
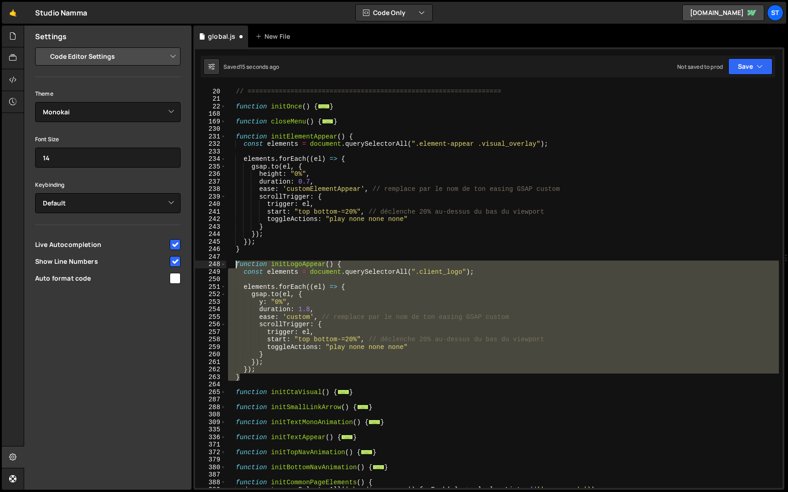
drag, startPoint x: 251, startPoint y: 377, endPoint x: 237, endPoint y: 264, distance: 113.9
click at [237, 264] on div "// == FONCTIONS PRINCIPALES == // =============================================…" at bounding box center [502, 289] width 553 height 418
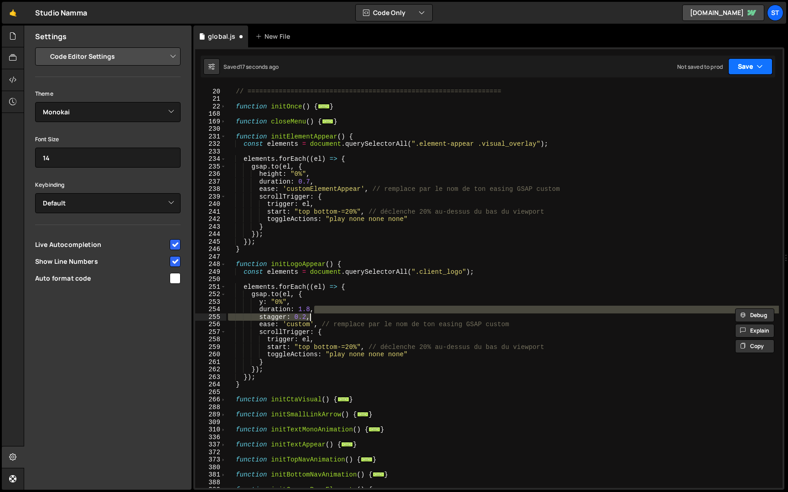
click at [758, 72] on button "Save" at bounding box center [750, 66] width 44 height 16
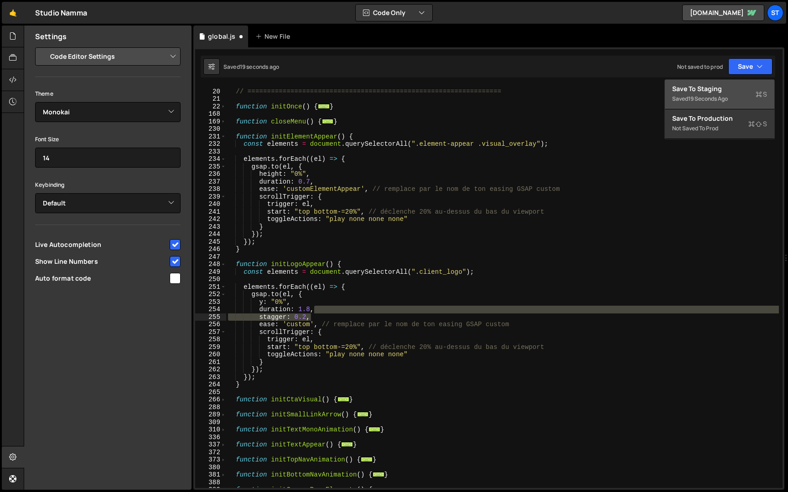
click at [739, 87] on div "Save to Staging S" at bounding box center [719, 88] width 95 height 9
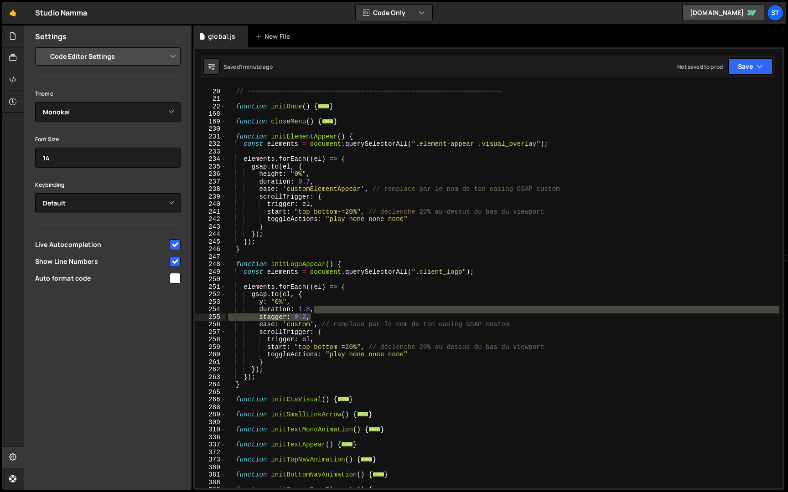
scroll to position [0, 0]
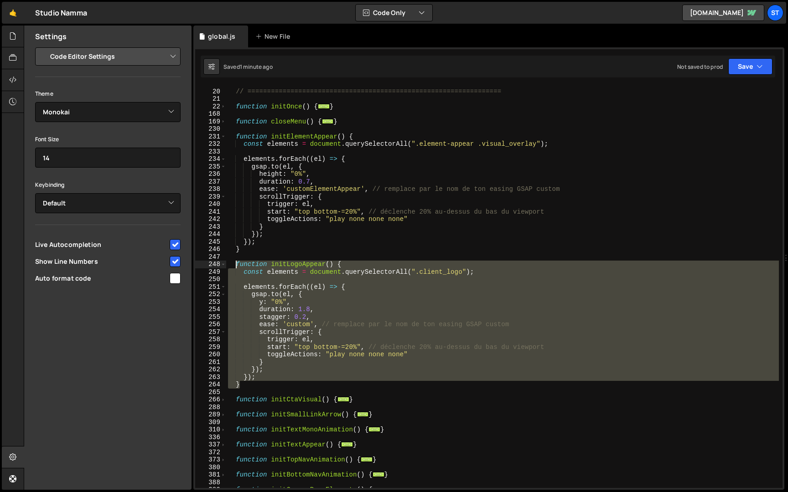
drag, startPoint x: 247, startPoint y: 385, endPoint x: 236, endPoint y: 266, distance: 119.9
click at [236, 266] on div "// == FONCTIONS PRINCIPALES == // =============================================…" at bounding box center [502, 289] width 553 height 418
paste textarea "}"
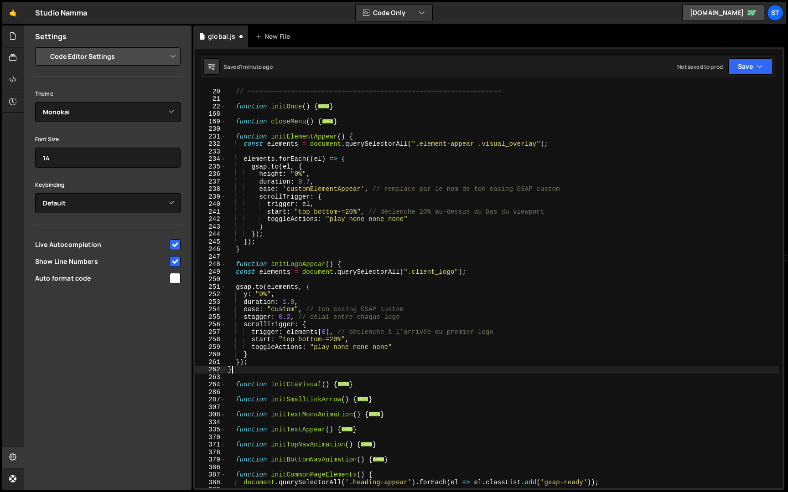
scroll to position [0, 0]
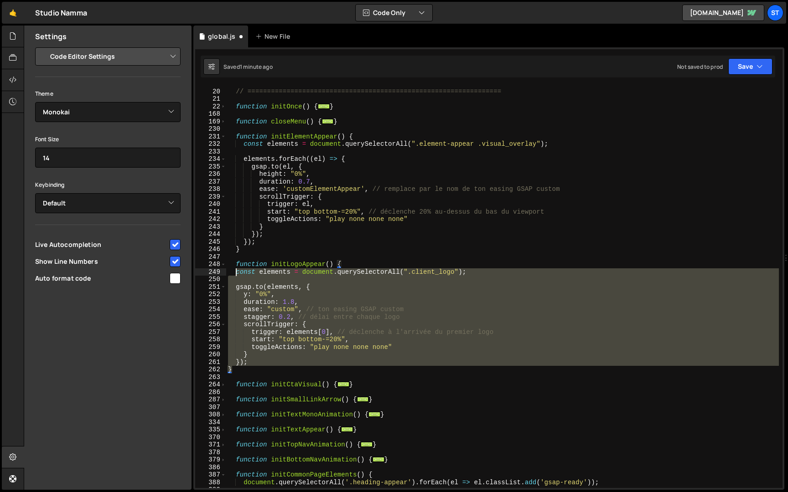
click at [236, 274] on div "// == FONCTIONS PRINCIPALES == // =============================================…" at bounding box center [502, 289] width 553 height 418
click at [325, 274] on div "// == FONCTIONS PRINCIPALES == // =============================================…" at bounding box center [502, 287] width 553 height 403
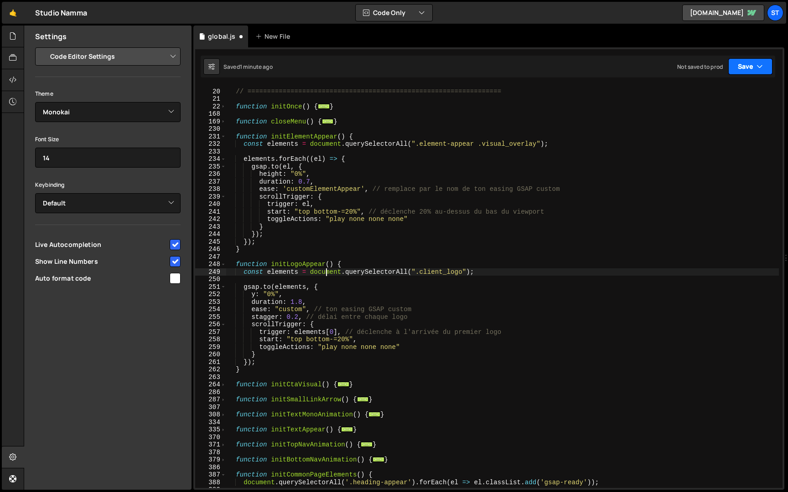
click at [768, 66] on button "Save" at bounding box center [750, 66] width 44 height 16
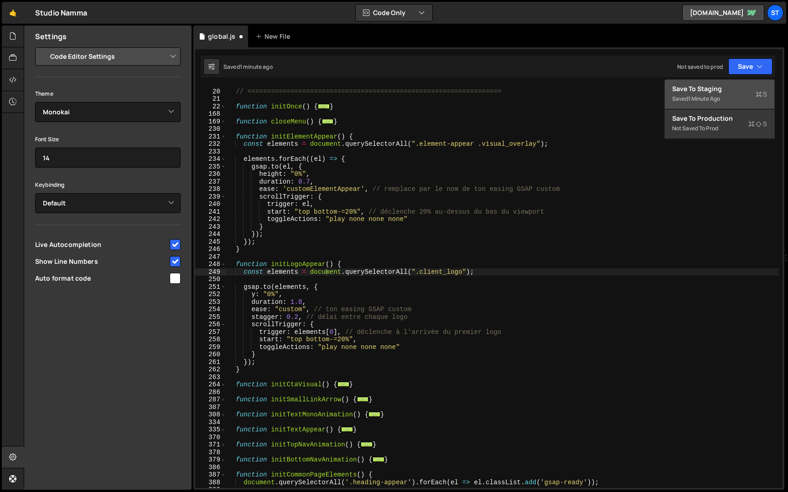
click at [725, 87] on div "Save to Staging S" at bounding box center [719, 88] width 95 height 9
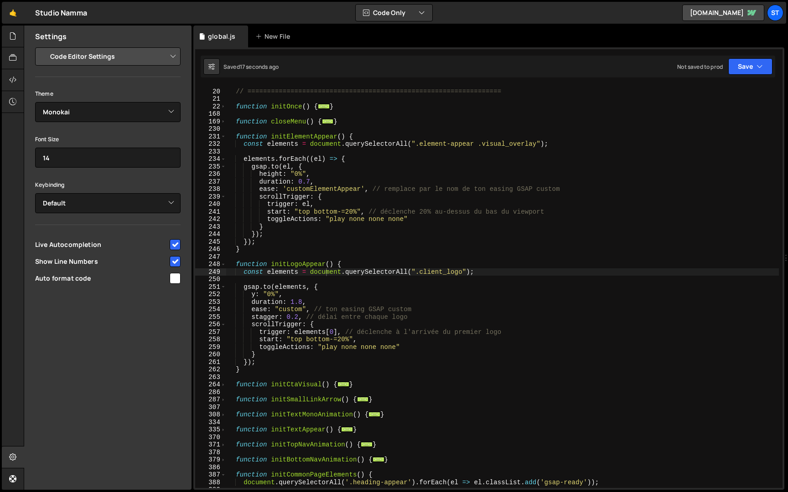
click at [296, 314] on div "// == FONCTIONS PRINCIPALES == // =============================================…" at bounding box center [502, 289] width 553 height 418
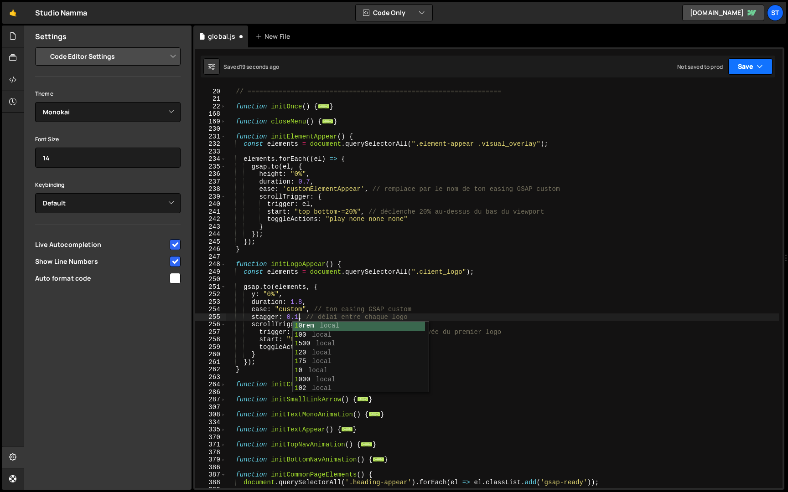
click at [759, 67] on icon "button" at bounding box center [759, 66] width 6 height 9
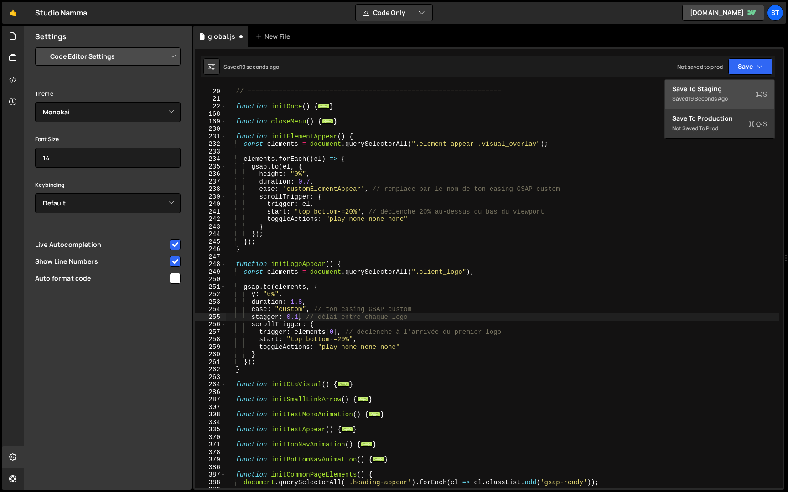
click at [739, 88] on div "Save to Staging S" at bounding box center [719, 88] width 95 height 9
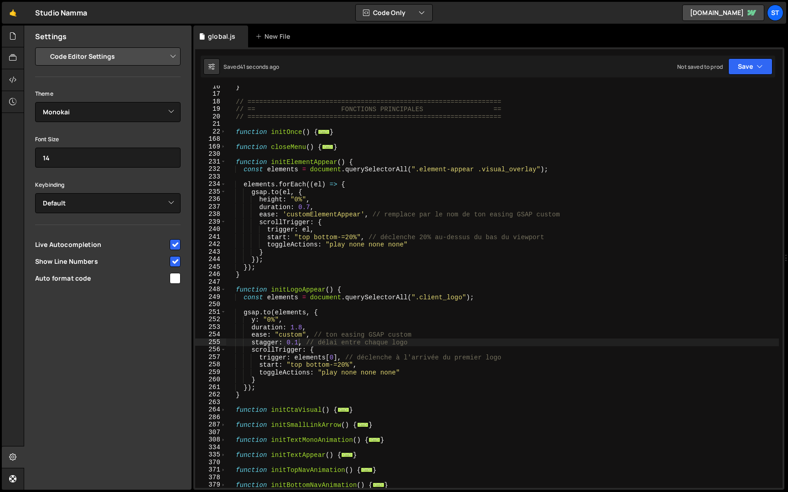
scroll to position [0, 0]
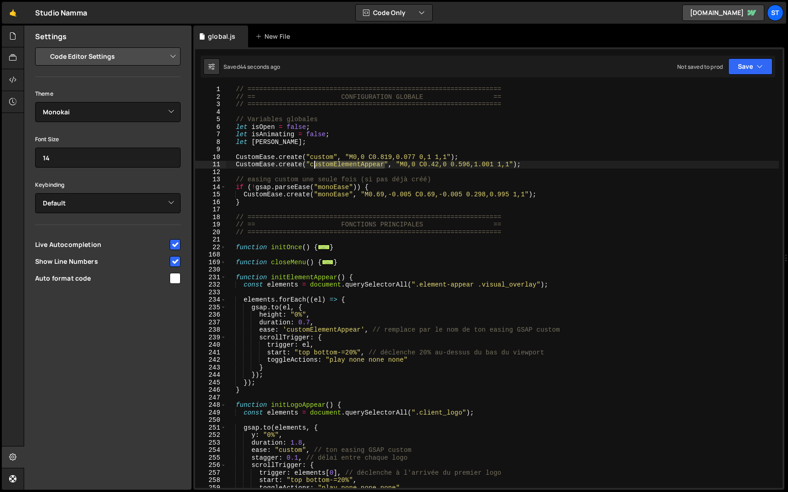
drag, startPoint x: 384, startPoint y: 165, endPoint x: 311, endPoint y: 163, distance: 73.5
click at [311, 163] on div "// ================================================================= // == CONF…" at bounding box center [502, 295] width 553 height 418
drag, startPoint x: 349, startPoint y: 195, endPoint x: 318, endPoint y: 195, distance: 31.5
click at [318, 195] on div "// ================================================================= // == CONF…" at bounding box center [502, 295] width 553 height 418
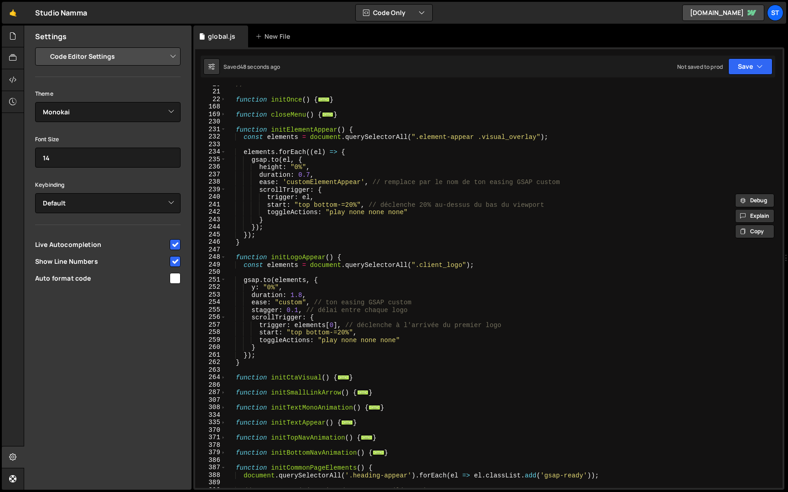
scroll to position [151, 0]
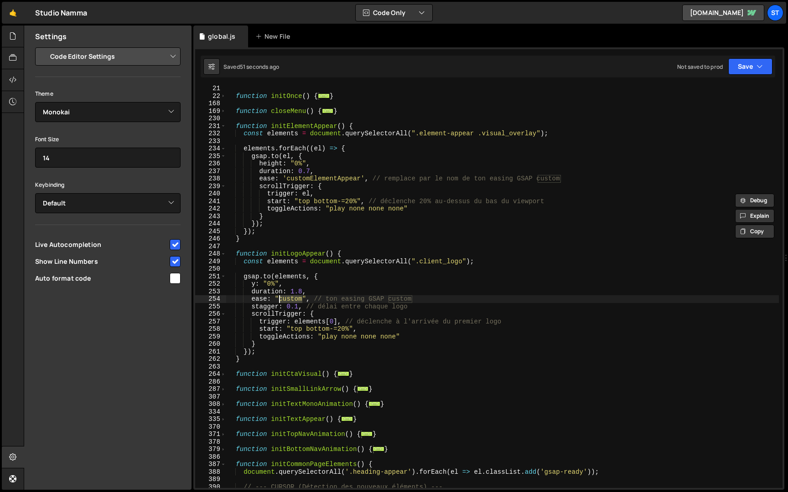
drag, startPoint x: 302, startPoint y: 300, endPoint x: 279, endPoint y: 300, distance: 22.3
click at [279, 300] on div "function initOnce ( ) { ... } function closeMenu ( ) { ... } function initEleme…" at bounding box center [502, 294] width 553 height 418
paste textarea "monoEase"
click at [752, 62] on button "Save" at bounding box center [750, 66] width 44 height 16
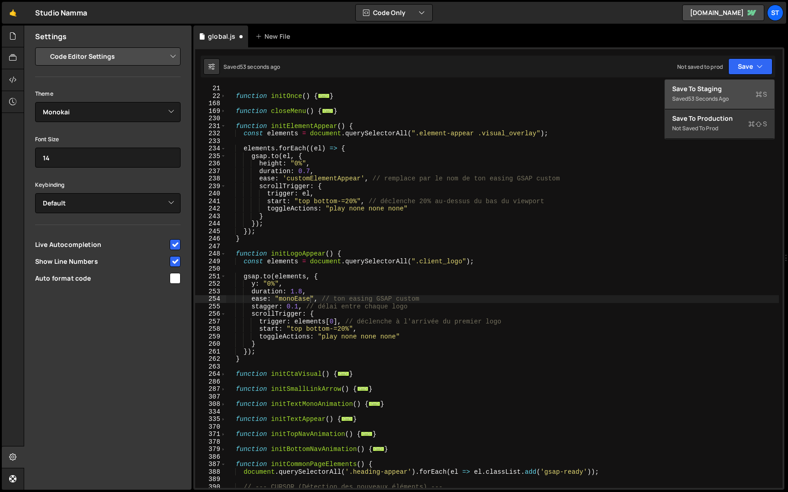
click at [737, 90] on div "Save to Staging S" at bounding box center [719, 88] width 95 height 9
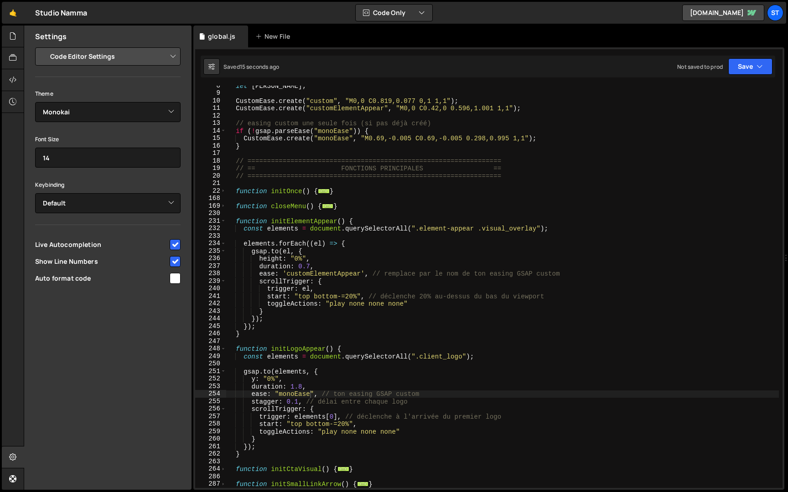
scroll to position [224, 0]
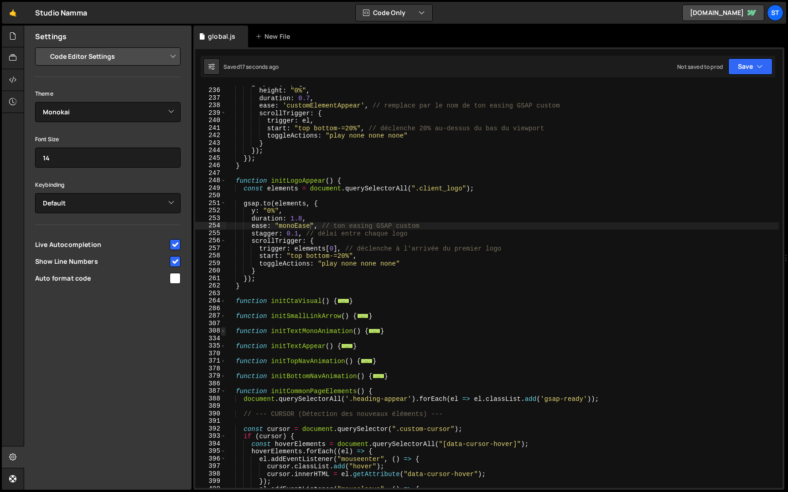
click at [225, 331] on span at bounding box center [223, 331] width 5 height 8
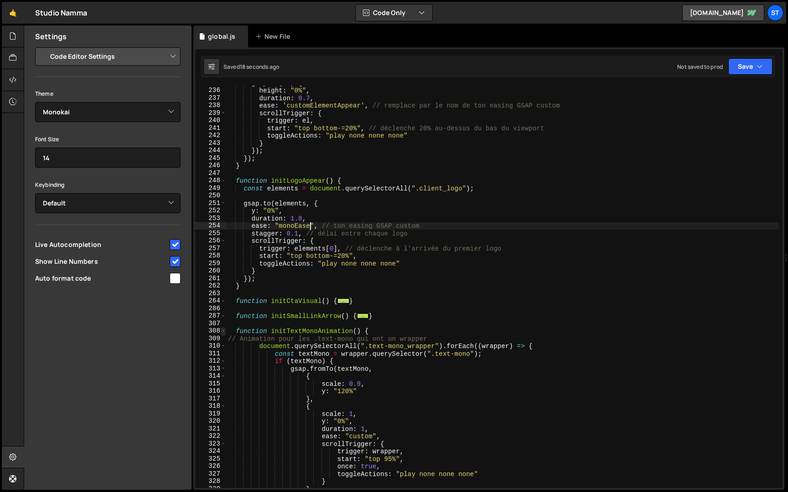
click at [225, 331] on span at bounding box center [223, 331] width 5 height 8
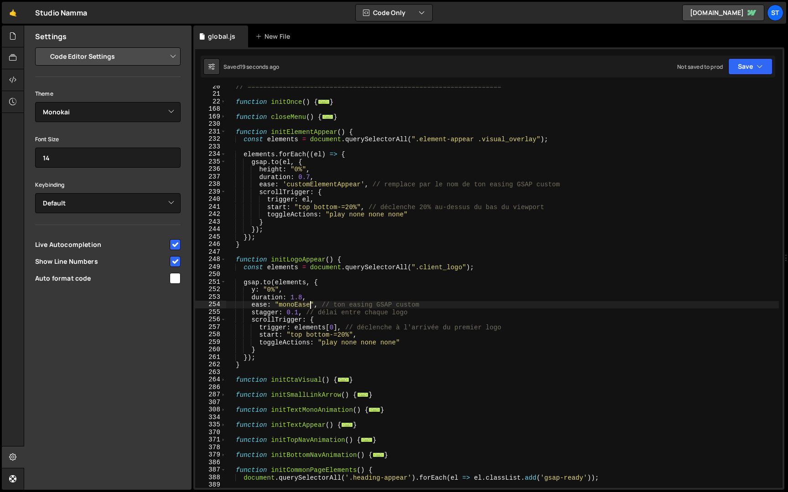
scroll to position [0, 0]
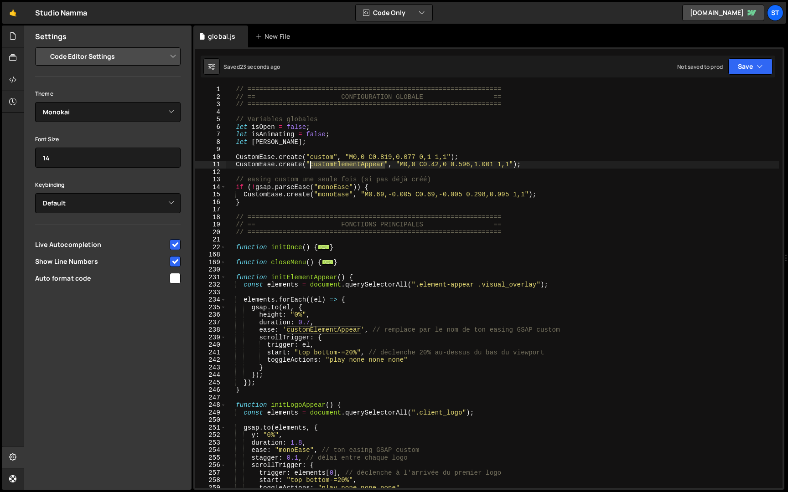
drag, startPoint x: 385, startPoint y: 166, endPoint x: 311, endPoint y: 164, distance: 74.3
click at [311, 164] on div "// ================================================================= // == CONF…" at bounding box center [502, 295] width 553 height 418
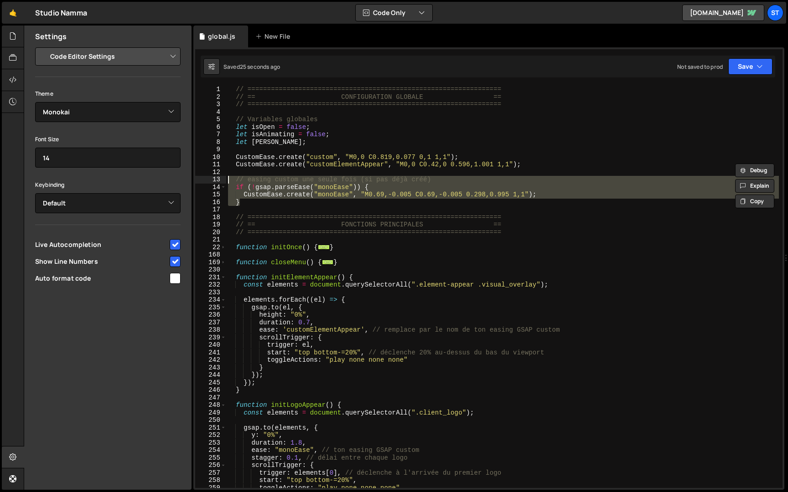
drag, startPoint x: 277, startPoint y: 202, endPoint x: 200, endPoint y: 178, distance: 80.2
click at [200, 178] on div "CustomEase.create("customElementAppear", "M0,0 C0.42,0 0.596,1.001 1,1"); 1 2 3…" at bounding box center [488, 287] width 587 height 403
type textarea "// easing custom une seule fois (si pas déjà créé) if (!gsap.parseEase("monoEas…"
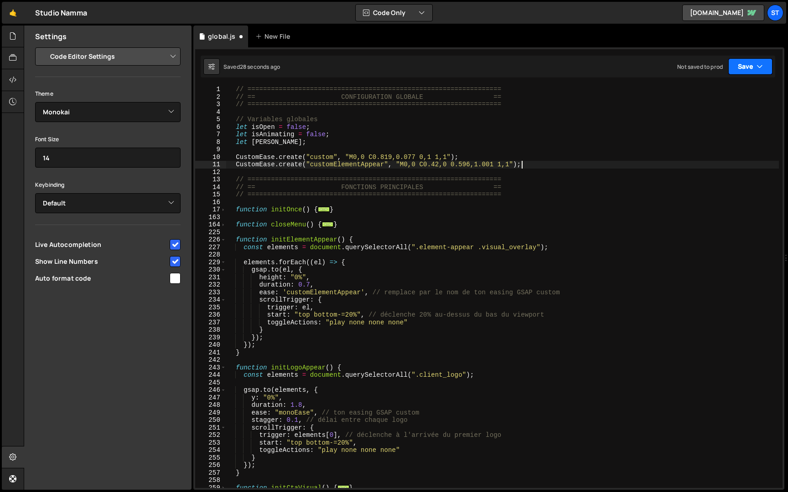
click at [761, 63] on icon "button" at bounding box center [759, 66] width 6 height 9
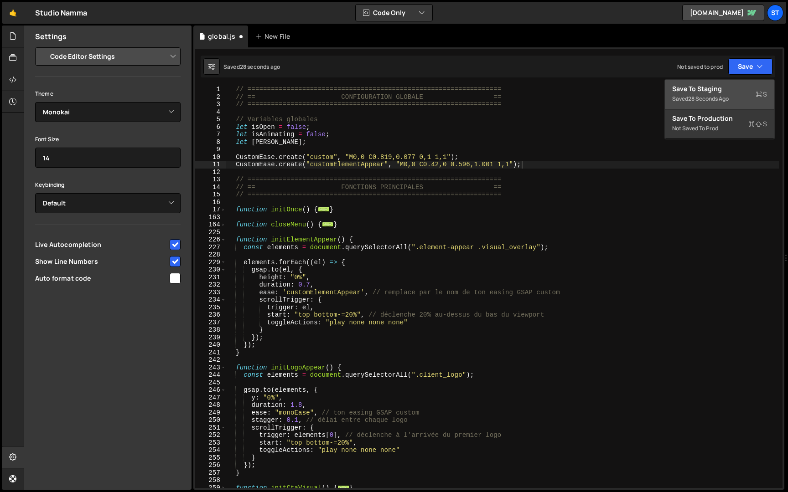
click at [734, 83] on button "Save to Staging S Saved 28 seconds ago" at bounding box center [719, 95] width 109 height 30
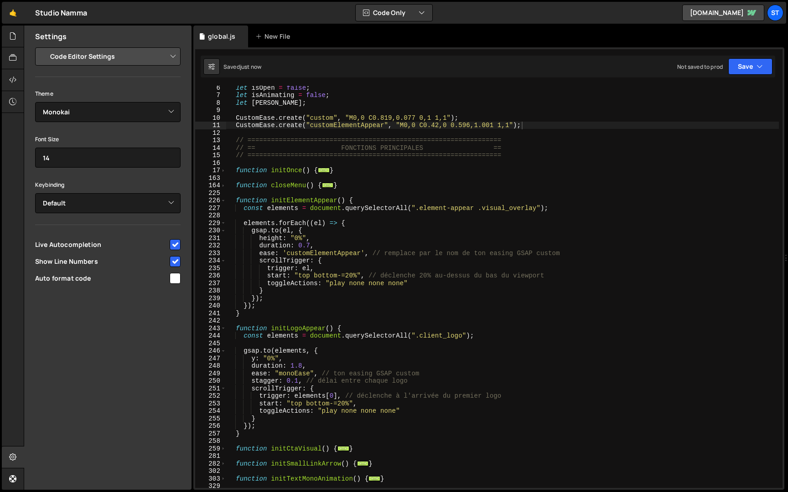
scroll to position [49, 0]
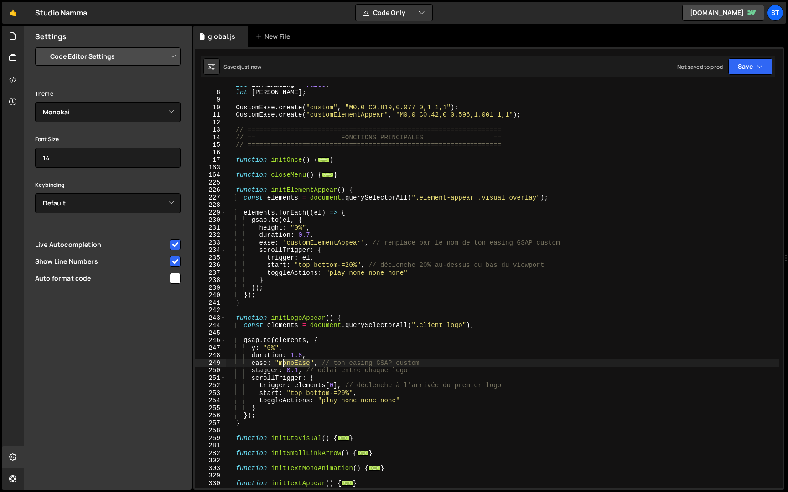
drag, startPoint x: 311, startPoint y: 363, endPoint x: 277, endPoint y: 364, distance: 34.2
click at [277, 364] on div "let isAnimating = false ; let [PERSON_NAME] ; CustomEase . create ( "custom" , …" at bounding box center [502, 290] width 553 height 418
click at [309, 367] on div "let isAnimating = false ; let [PERSON_NAME] ; CustomEase . create ( "custom" , …" at bounding box center [502, 287] width 553 height 403
drag, startPoint x: 310, startPoint y: 363, endPoint x: 279, endPoint y: 363, distance: 30.1
click at [279, 363] on div "let isAnimating = false ; let [PERSON_NAME] ; CustomEase . create ( "custom" , …" at bounding box center [502, 290] width 553 height 418
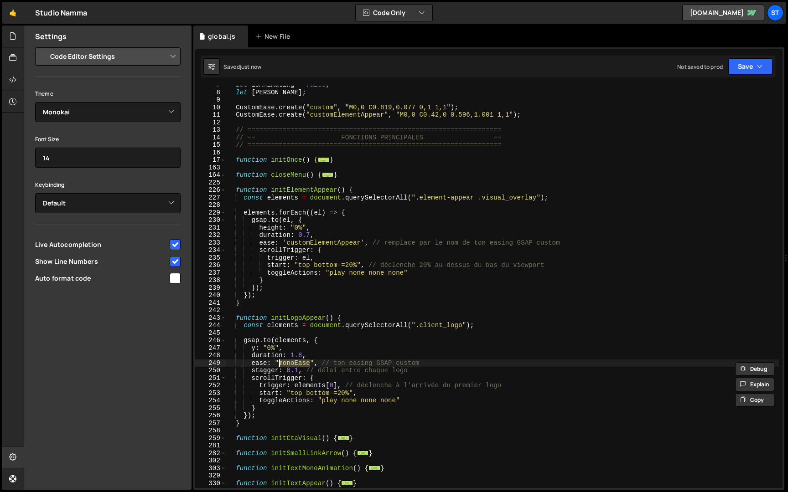
paste textarea "customElementAppear"
click at [752, 65] on button "Save" at bounding box center [750, 66] width 44 height 16
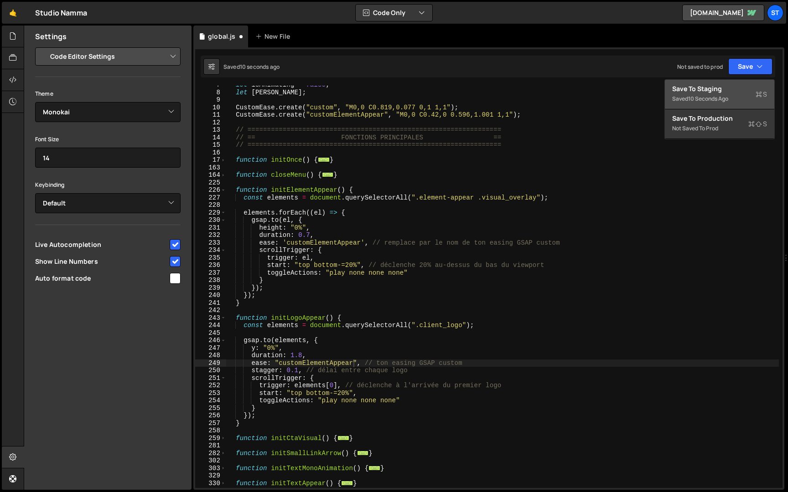
click at [721, 98] on div "10 seconds ago" at bounding box center [708, 99] width 40 height 8
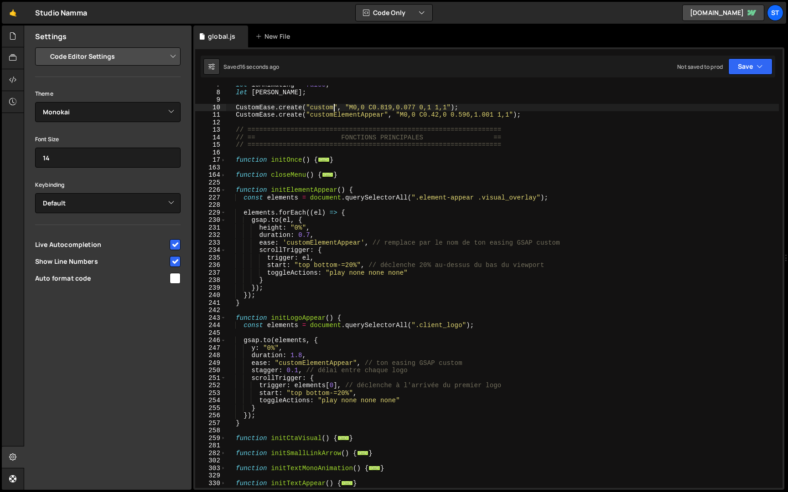
click at [334, 108] on div "let isAnimating = false ; let [PERSON_NAME] ; CustomEase . create ( "custom" , …" at bounding box center [502, 290] width 553 height 418
drag, startPoint x: 353, startPoint y: 364, endPoint x: 304, endPoint y: 364, distance: 48.8
click at [304, 364] on div "let isAnimating = false ; let [PERSON_NAME] ; CustomEase . create ( "custom" , …" at bounding box center [502, 290] width 553 height 418
click at [302, 354] on div "let isAnimating = false ; let [PERSON_NAME] ; CustomEase . create ( "custom" , …" at bounding box center [502, 290] width 553 height 418
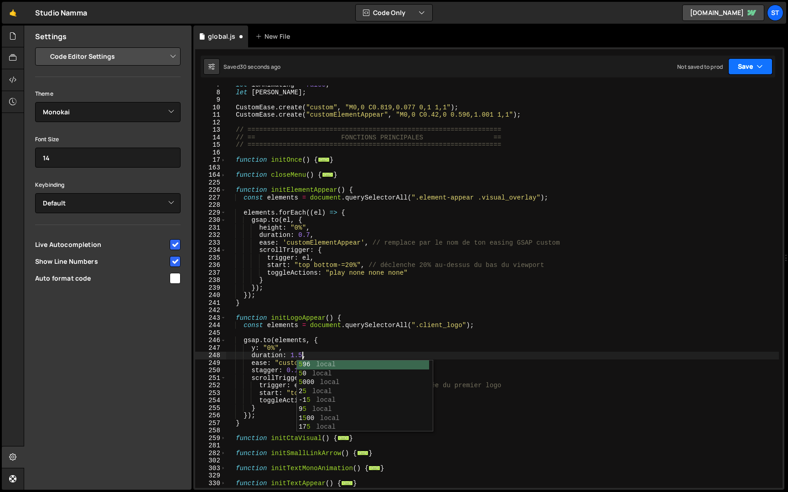
click at [754, 62] on button "Save" at bounding box center [750, 66] width 44 height 16
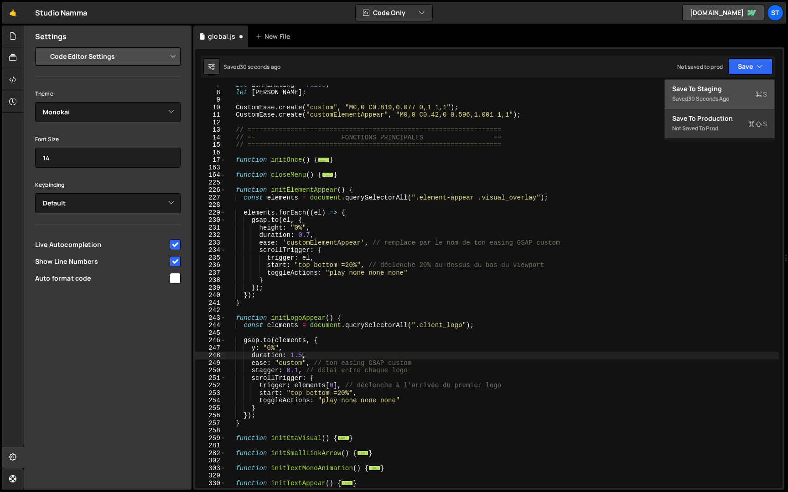
click at [715, 98] on div "30 seconds ago" at bounding box center [708, 99] width 41 height 8
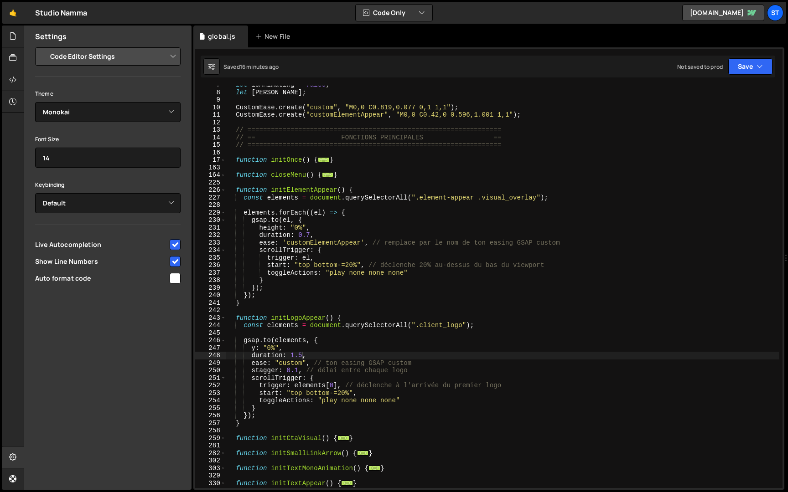
type textarea "start: "top bottom-=20%", // déclenche 20% au-dessus du bas du viewport"
click at [358, 269] on div "let isAnimating = false ; let [PERSON_NAME] ; CustomEase . create ( "custom" , …" at bounding box center [502, 290] width 553 height 418
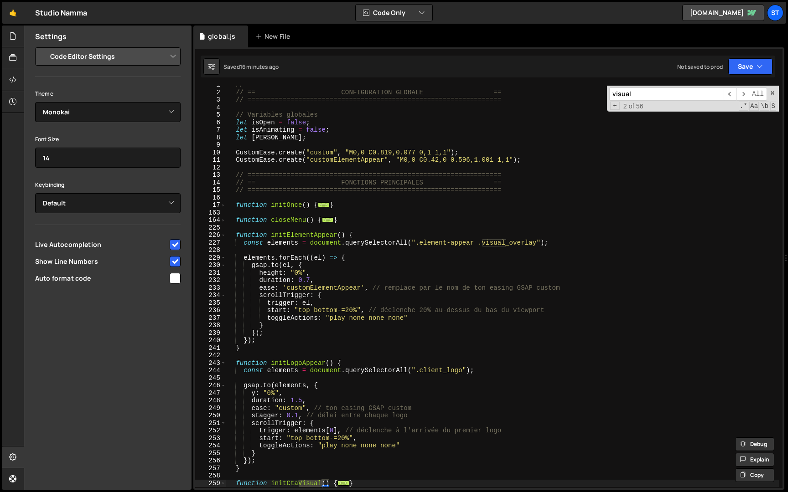
scroll to position [4, 0]
type input "visual"
type textarea "const elements = document.querySelectorAll(".element-appear .visual_overlay");"
drag, startPoint x: 537, startPoint y: 244, endPoint x: 484, endPoint y: 244, distance: 52.4
click at [484, 244] on div "// ================================================================= // == CONF…" at bounding box center [502, 291] width 553 height 418
